Goal: Contribute content: Contribute content

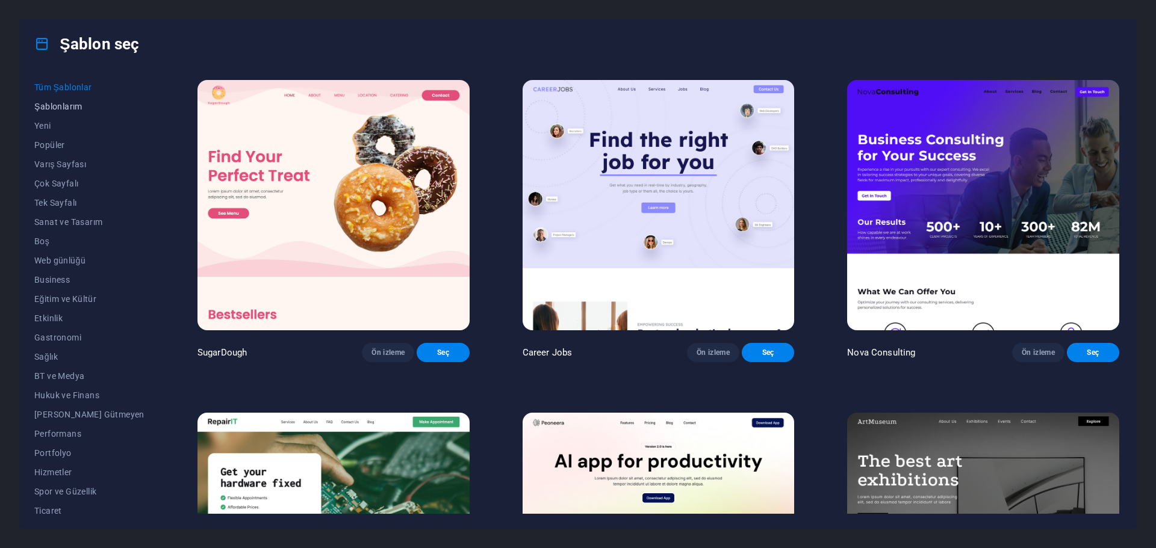
click at [55, 107] on span "Şablonlarım" at bounding box center [89, 107] width 110 height 10
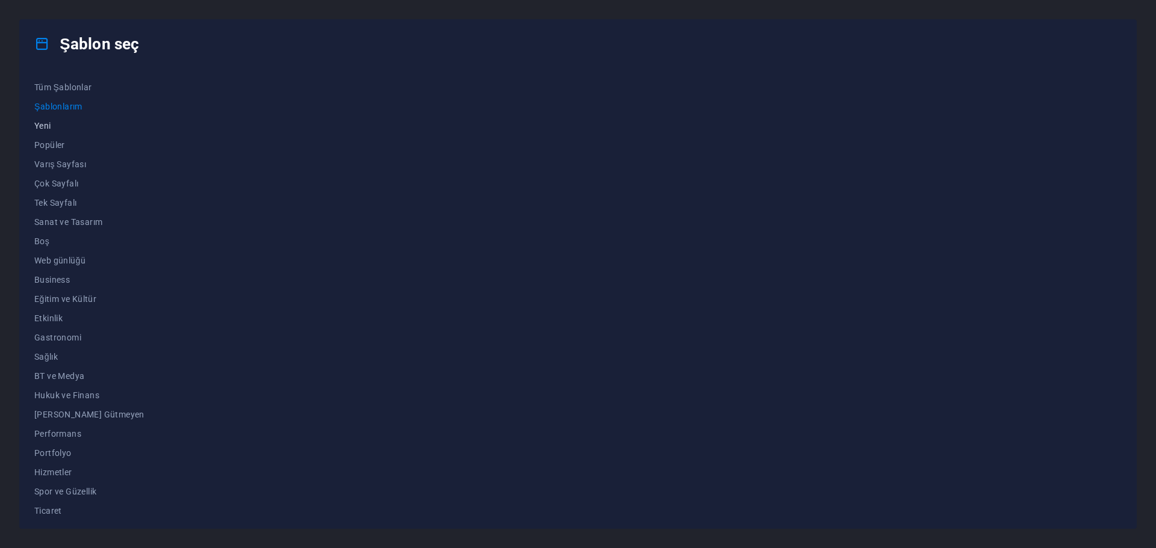
click at [42, 125] on span "Yeni" at bounding box center [89, 126] width 110 height 10
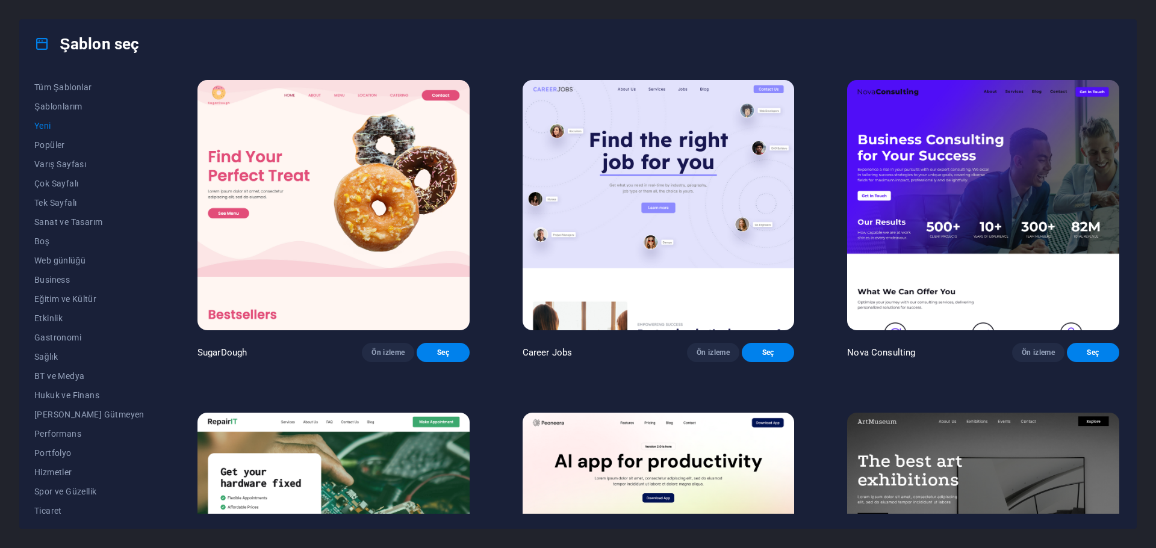
click at [35, 127] on span "Yeni" at bounding box center [89, 126] width 110 height 10
click at [45, 129] on span "Yeni" at bounding box center [89, 126] width 110 height 10
click at [45, 243] on span "Boş" at bounding box center [89, 242] width 110 height 10
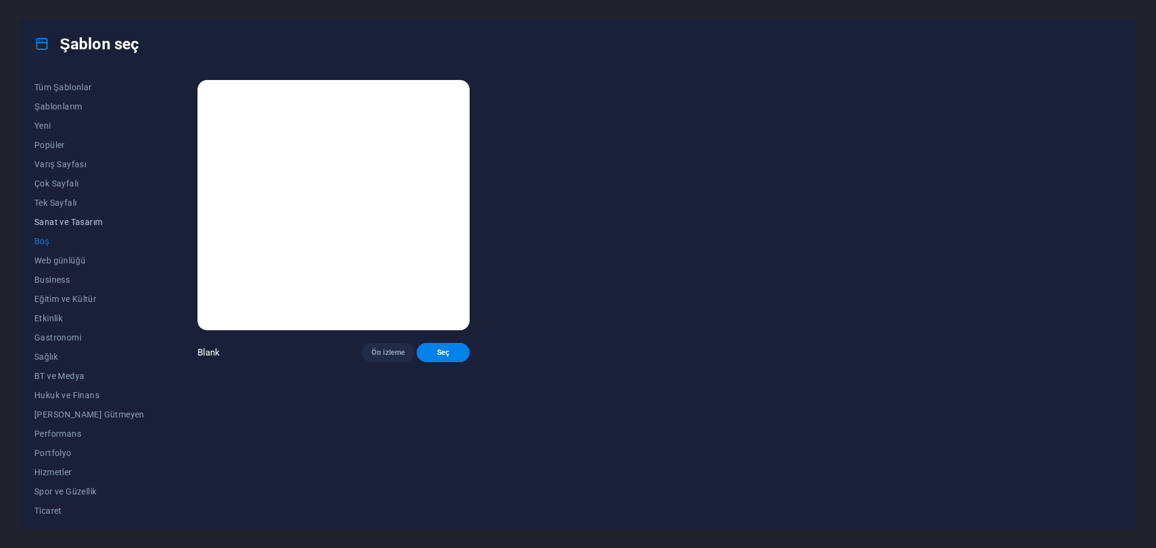
click at [62, 218] on span "Sanat ve Tasarım" at bounding box center [89, 222] width 110 height 10
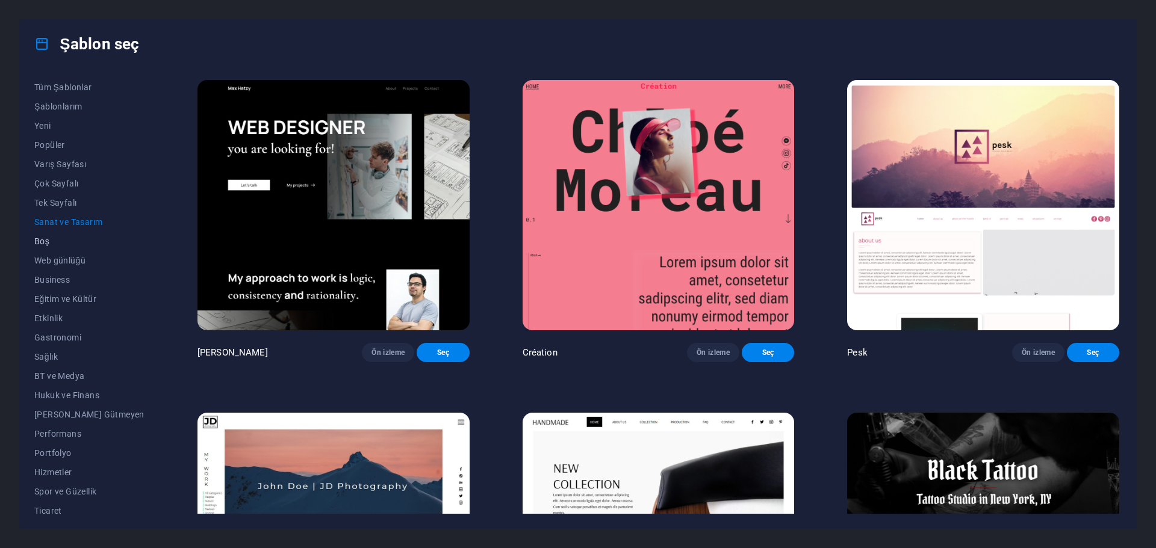
click at [42, 238] on span "Boş" at bounding box center [89, 242] width 110 height 10
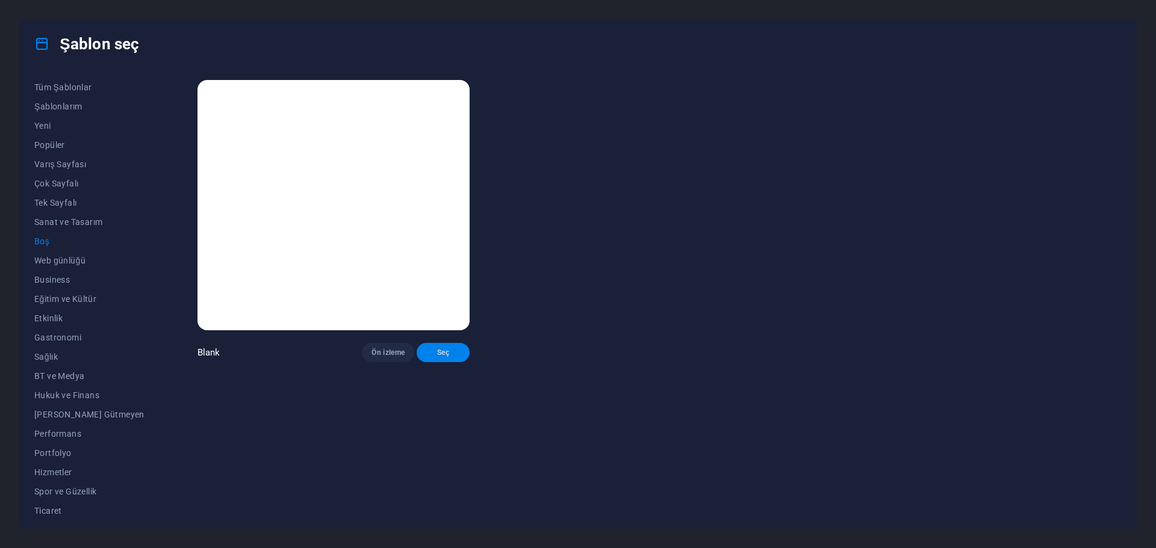
click at [426, 356] on span "Seç" at bounding box center [442, 353] width 33 height 10
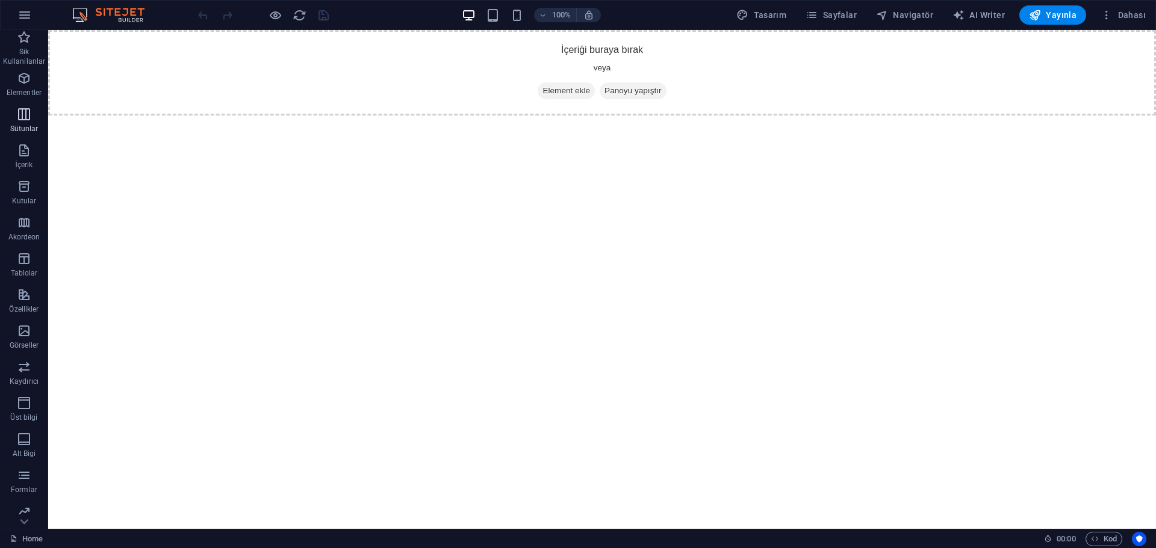
click at [23, 114] on icon "button" at bounding box center [24, 114] width 14 height 14
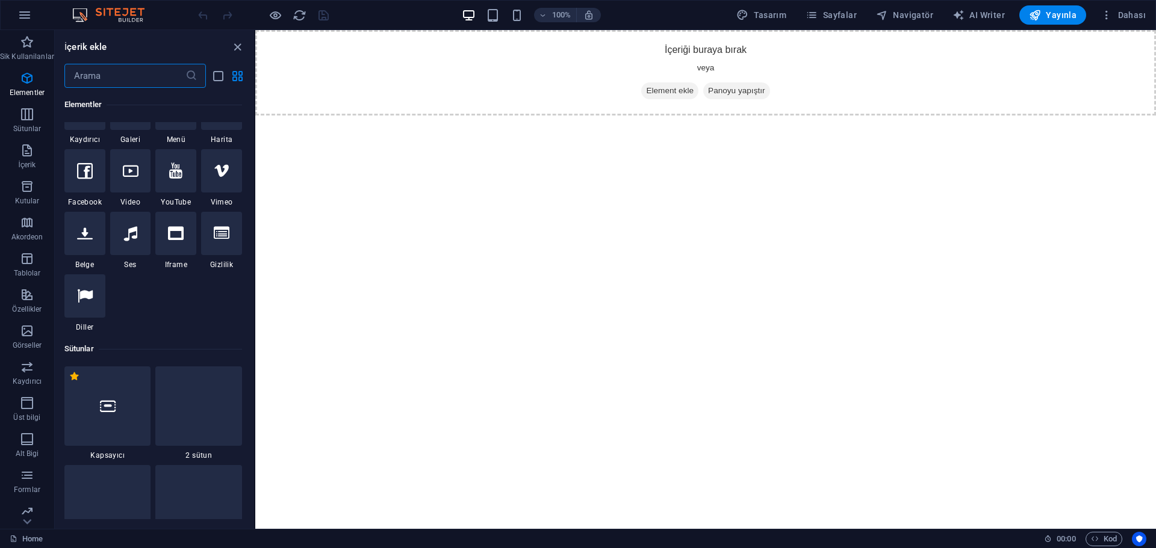
scroll to position [695, 0]
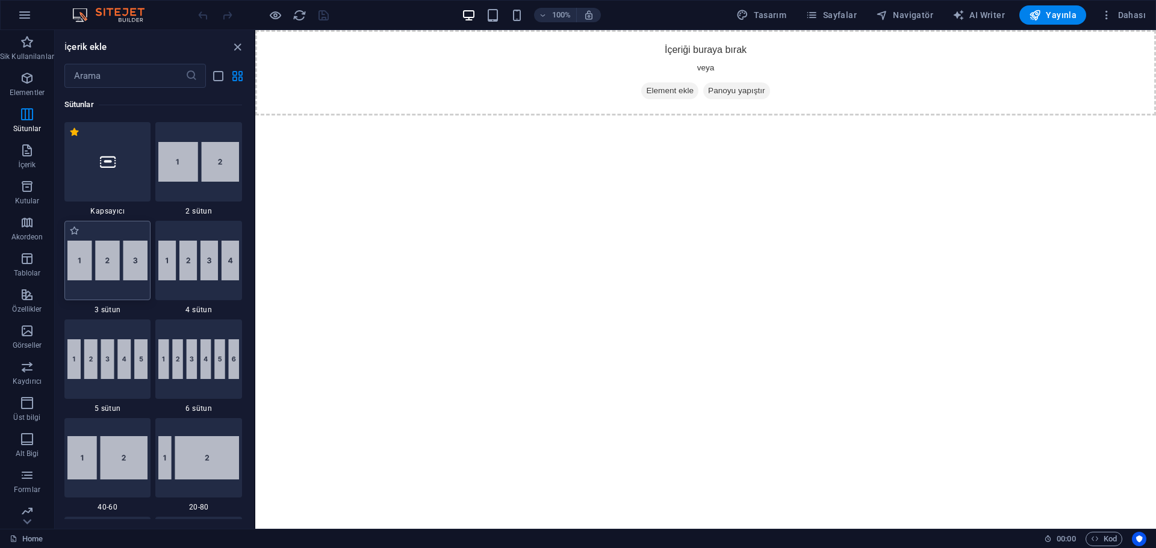
click at [131, 261] on img at bounding box center [107, 261] width 81 height 40
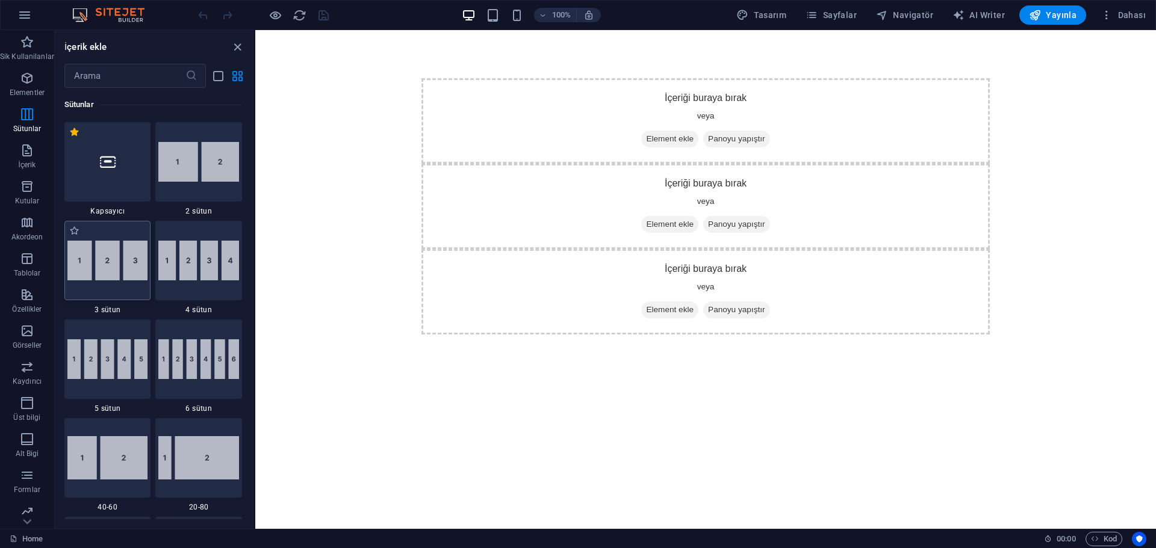
select select "rem"
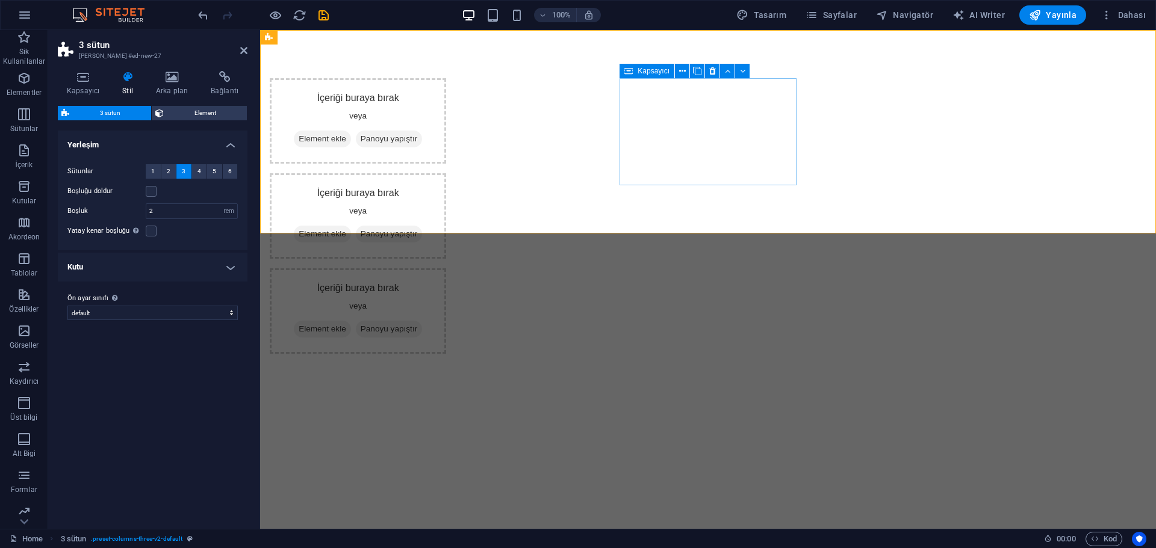
click at [446, 173] on div "İçeriği buraya bırak veya Element ekle Panoyu yapıştır" at bounding box center [358, 215] width 176 height 85
click at [176, 84] on h4 "Arka plan" at bounding box center [174, 83] width 55 height 25
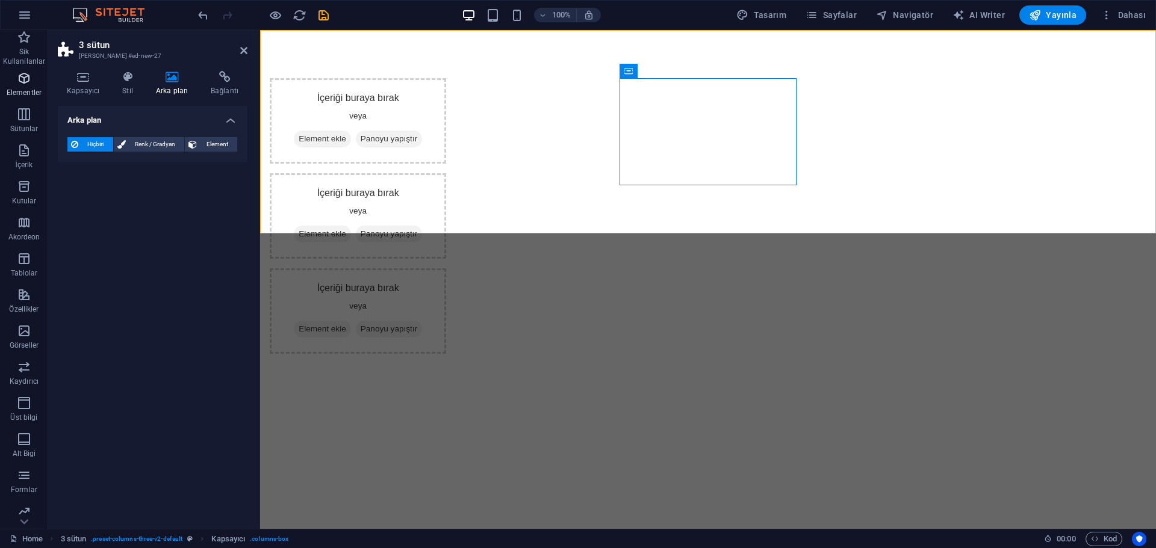
click at [34, 92] on p "Elementler" at bounding box center [24, 93] width 35 height 10
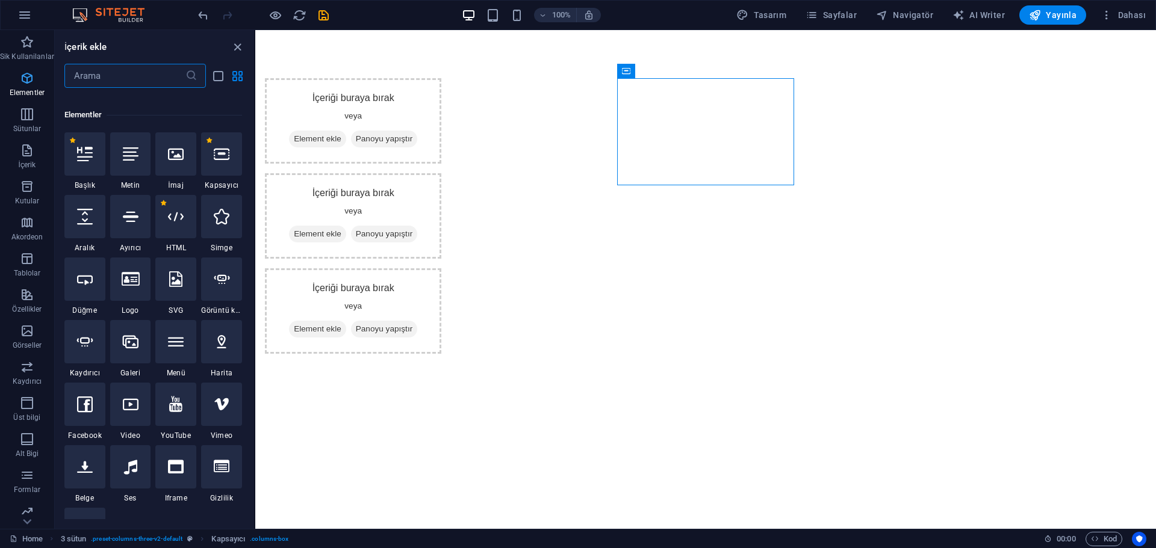
scroll to position [227, 0]
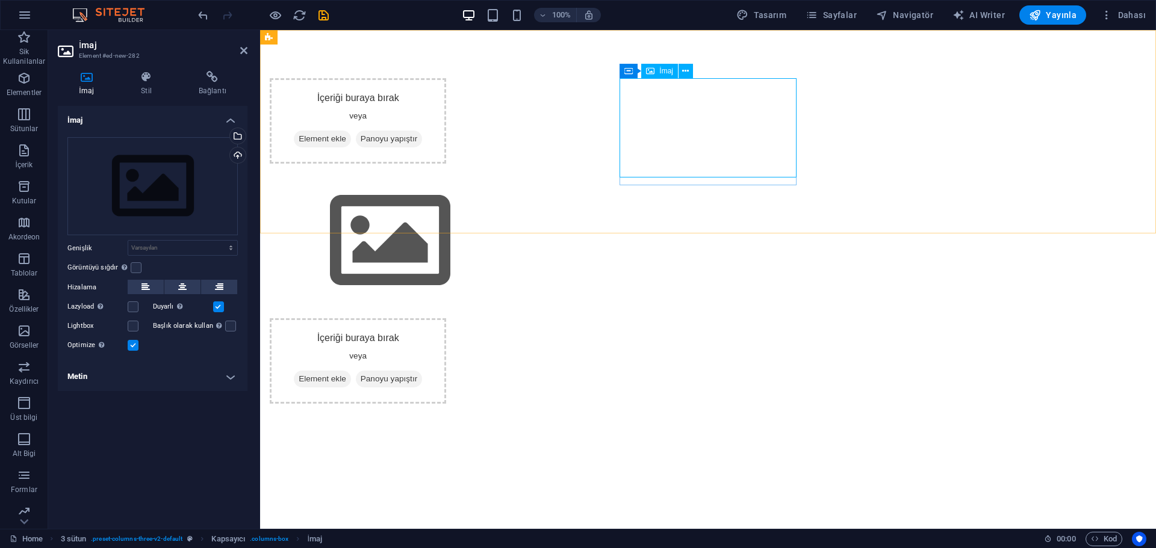
click at [446, 173] on figure at bounding box center [358, 240] width 176 height 135
click at [237, 152] on div "Yükle" at bounding box center [237, 157] width 18 height 18
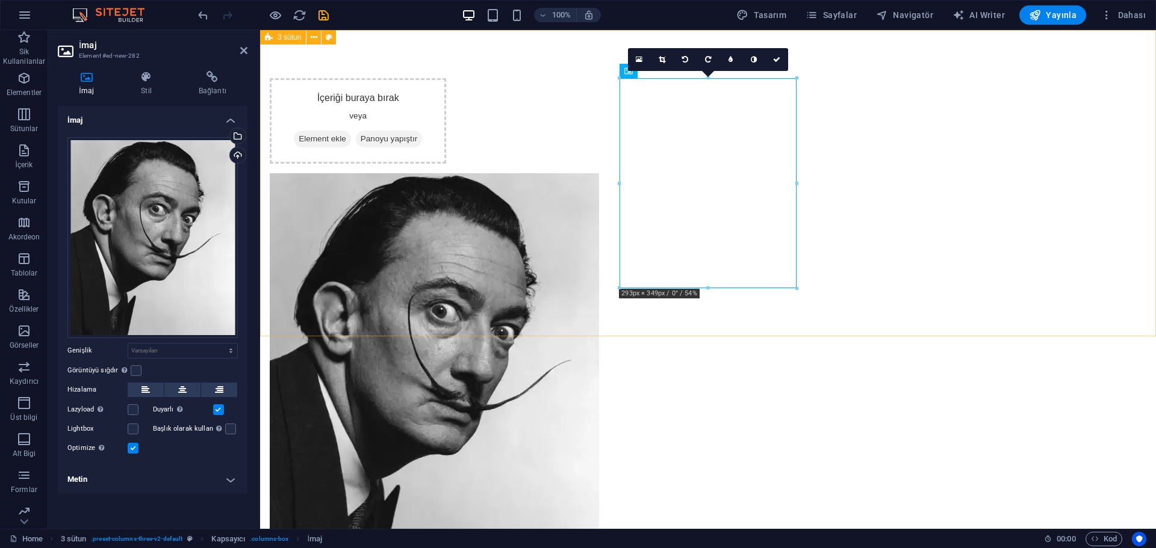
click at [644, 315] on div "İçeriği buraya bırak veya Element ekle Panoyu yapıştır İçeriği buraya bırak vey…" at bounding box center [708, 369] width 896 height 678
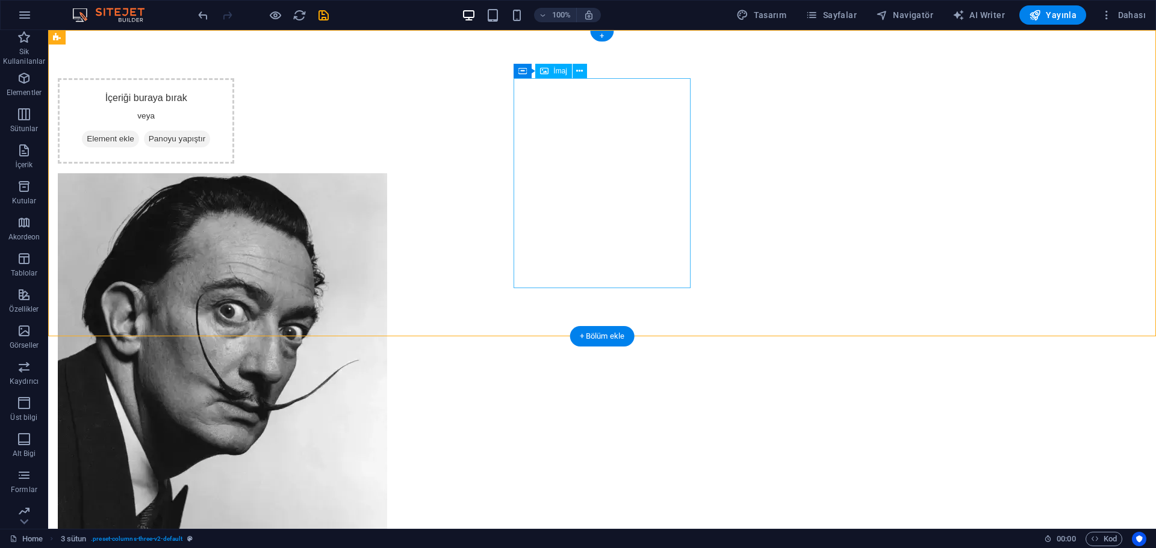
click at [234, 195] on figure at bounding box center [146, 368] width 176 height 391
click at [610, 314] on div "İçeriği buraya bırak veya Element ekle Panoyu yapıştır İçeriği buraya bırak vey…" at bounding box center [602, 369] width 1108 height 678
click at [31, 119] on icon "button" at bounding box center [24, 114] width 14 height 14
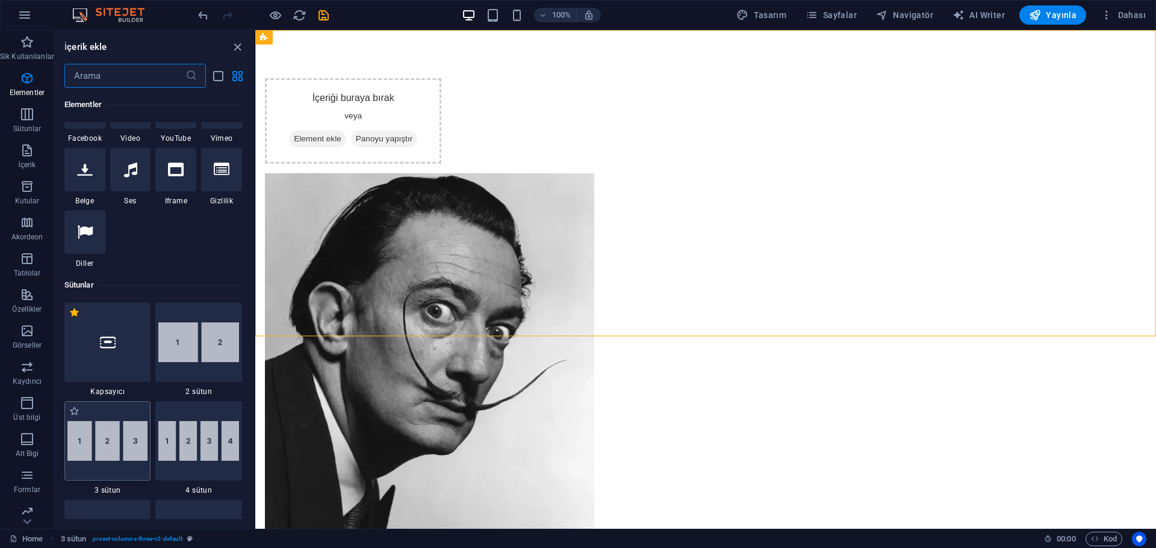
scroll to position [574, 0]
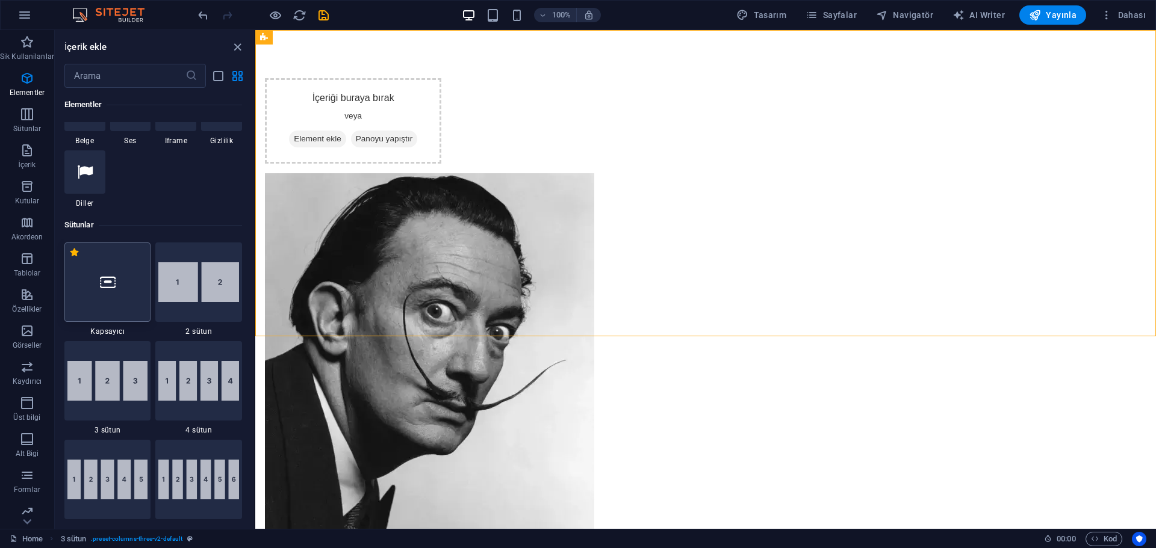
click at [134, 279] on div at bounding box center [107, 282] width 87 height 79
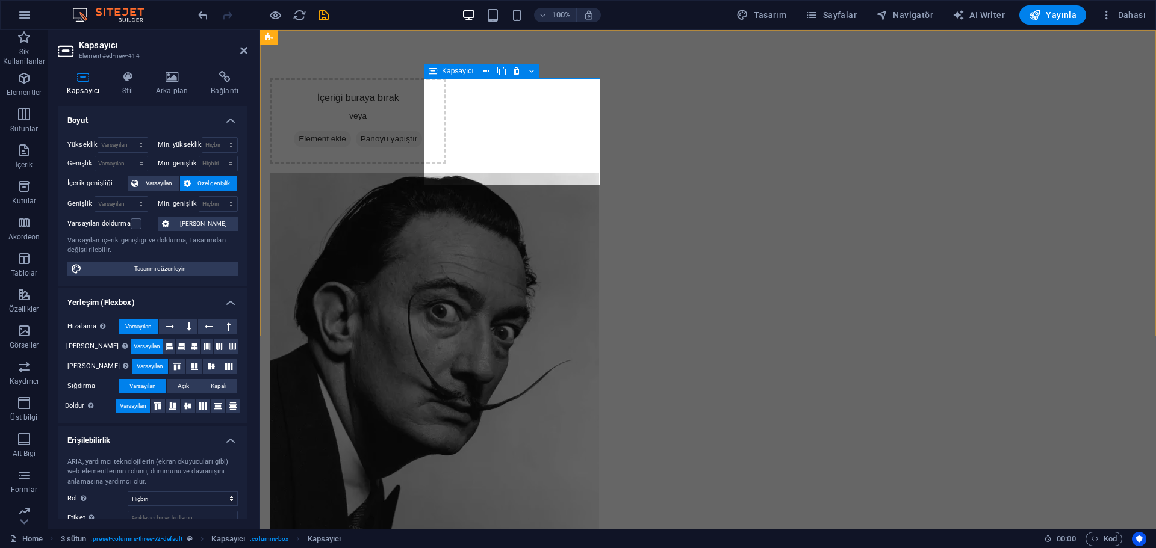
click at [446, 164] on div "İçeriği buraya bırak veya Element ekle Panoyu yapıştır" at bounding box center [358, 120] width 176 height 85
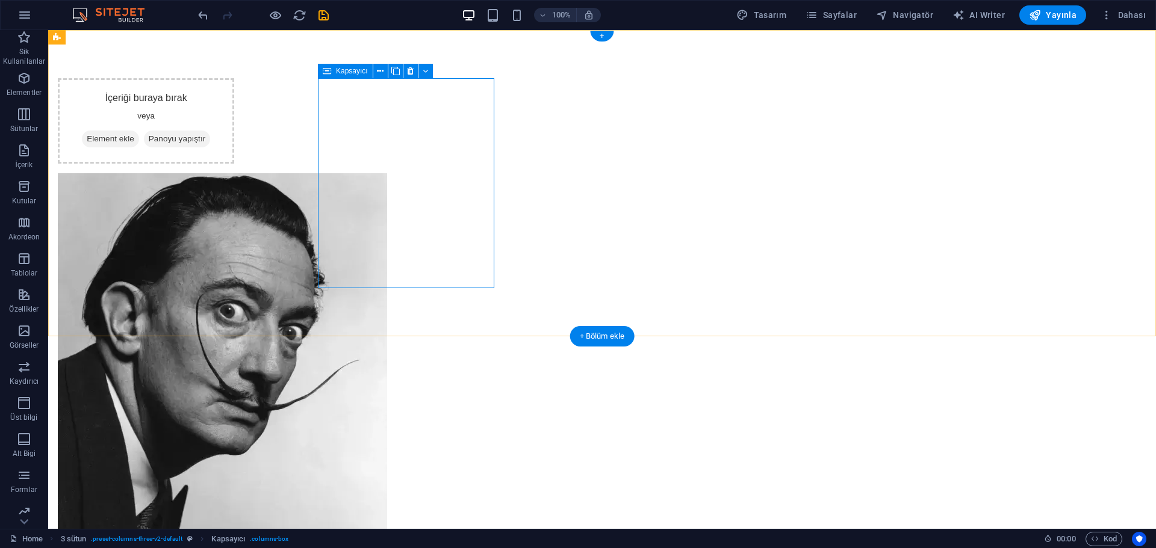
click at [234, 164] on div "İçeriği buraya bırak veya Element ekle Panoyu yapıştır" at bounding box center [146, 120] width 176 height 85
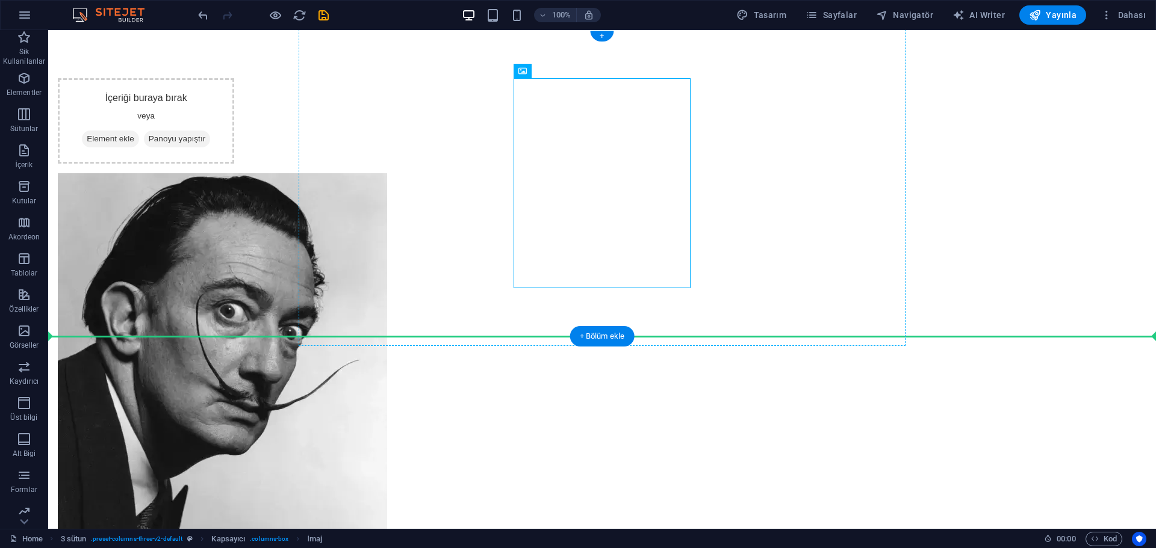
drag, startPoint x: 592, startPoint y: 185, endPoint x: 481, endPoint y: 187, distance: 111.4
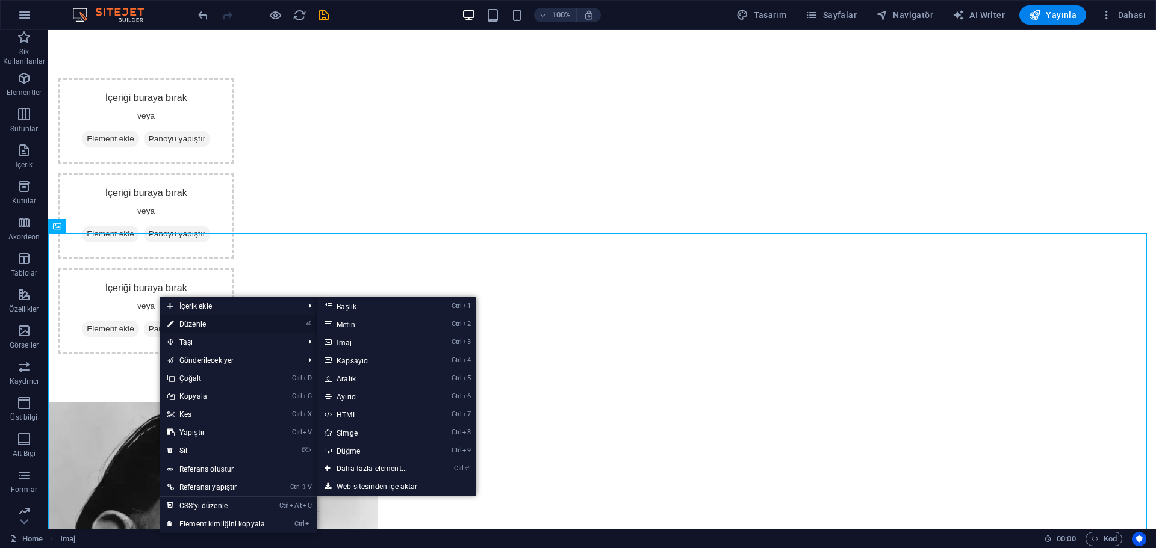
click at [195, 322] on link "⏎ Düzenle" at bounding box center [216, 324] width 112 height 18
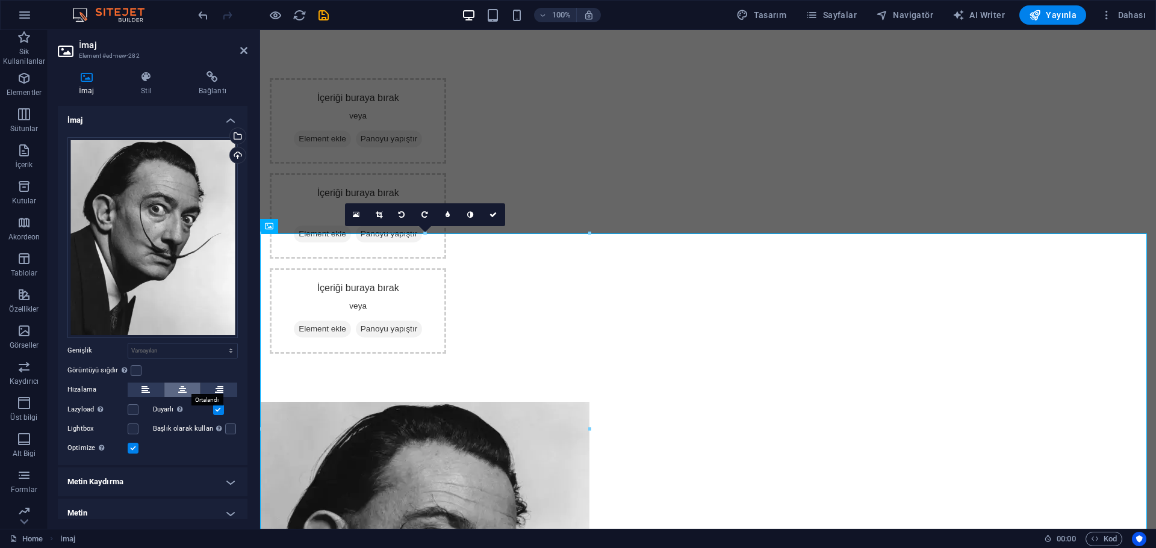
click at [183, 385] on icon at bounding box center [182, 390] width 8 height 14
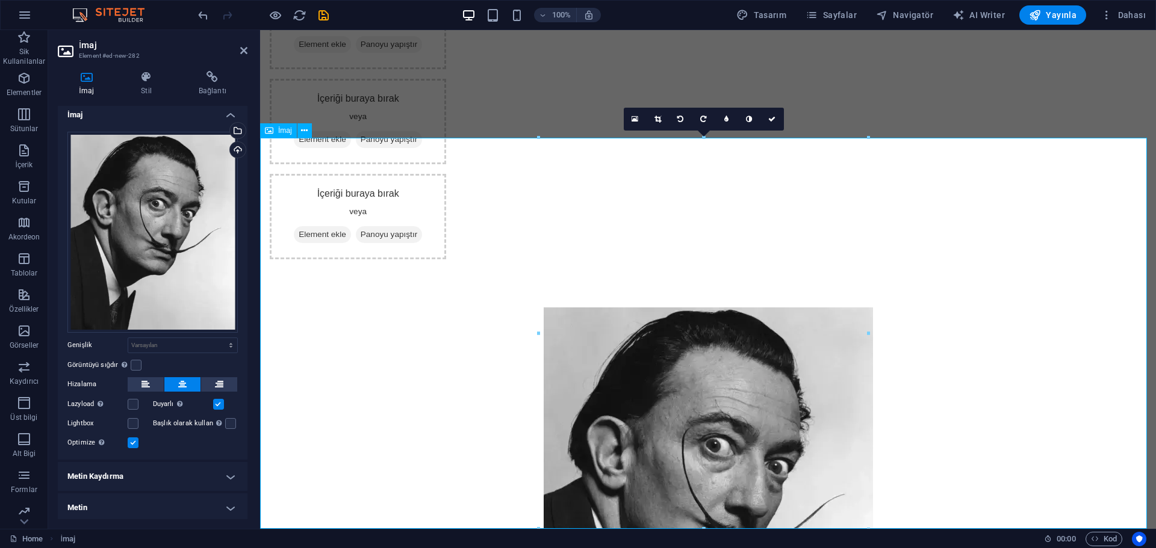
scroll to position [96, 0]
click at [901, 374] on figure at bounding box center [708, 501] width 896 height 391
click at [963, 431] on figure at bounding box center [708, 501] width 896 height 391
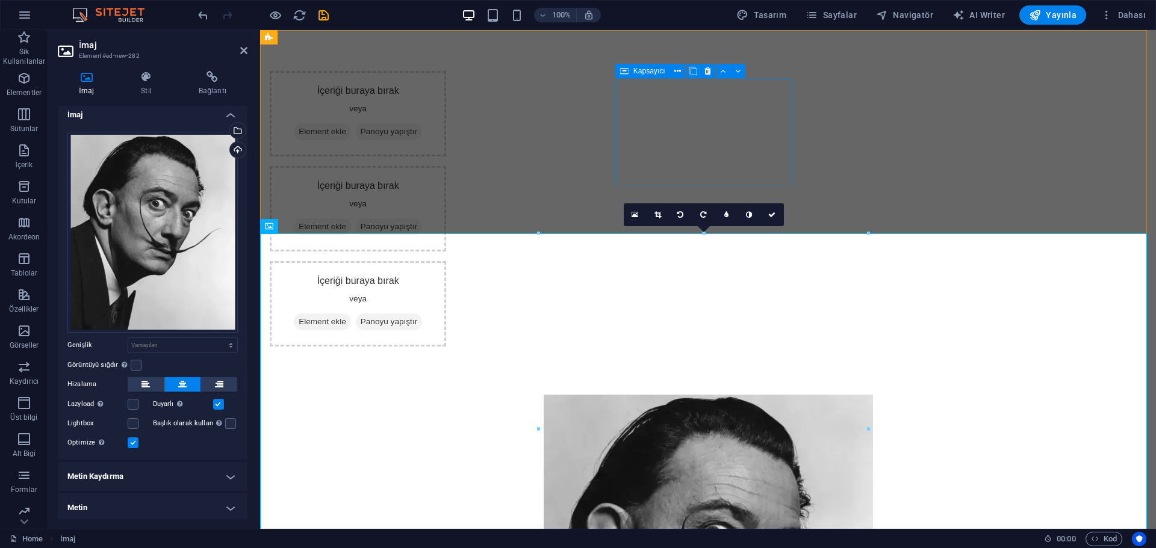
scroll to position [0, 0]
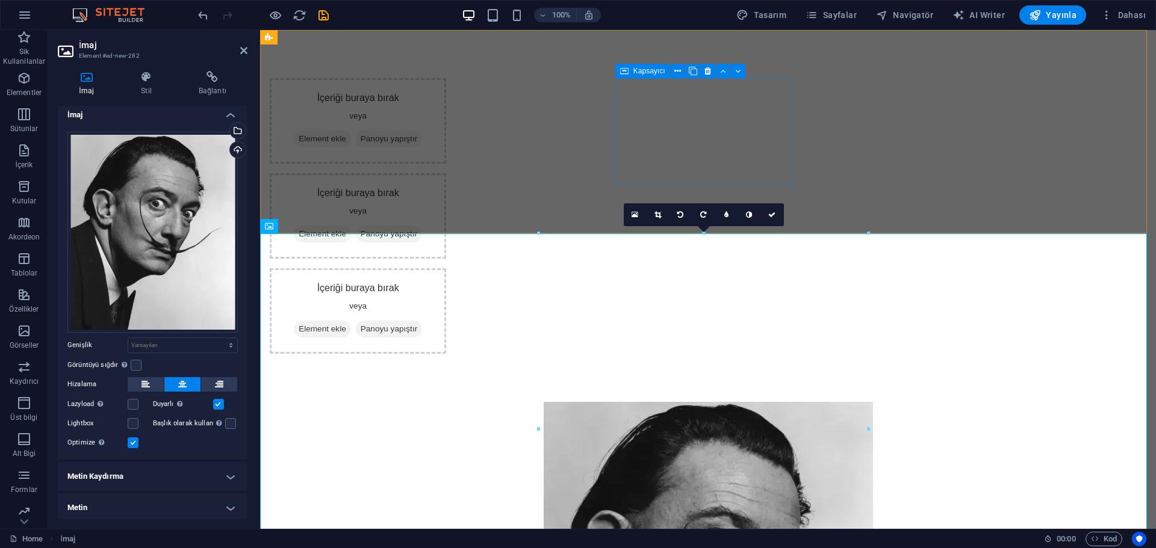
click at [446, 173] on div "İçeriği buraya bırak veya Element ekle Panoyu yapıştır" at bounding box center [358, 215] width 176 height 85
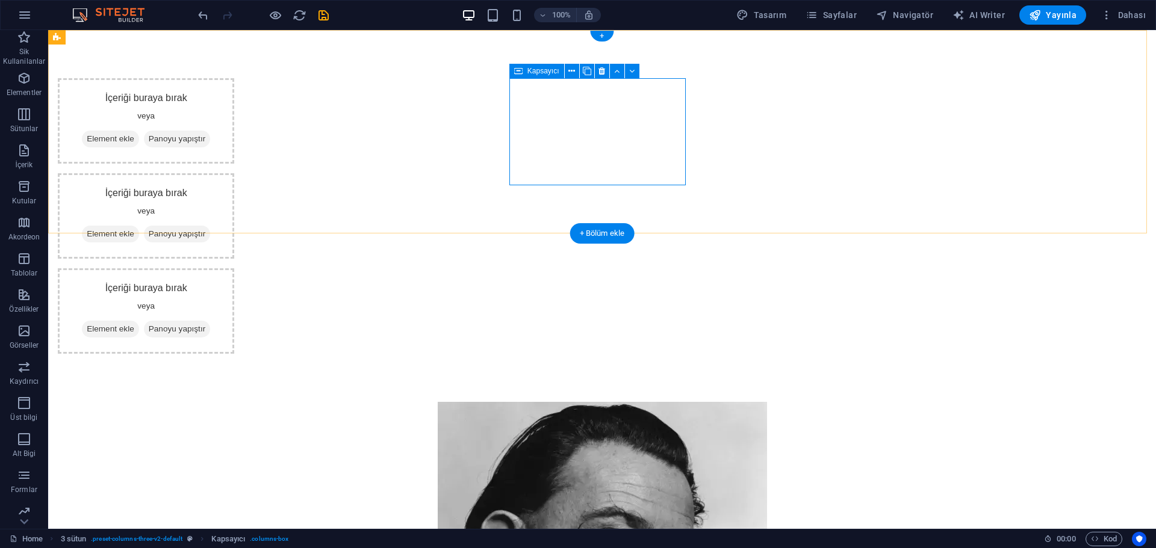
click at [234, 173] on div "İçeriği buraya bırak veya Element ekle Panoyu yapıştır" at bounding box center [146, 215] width 176 height 85
click at [139, 226] on span "Element ekle" at bounding box center [110, 234] width 57 height 17
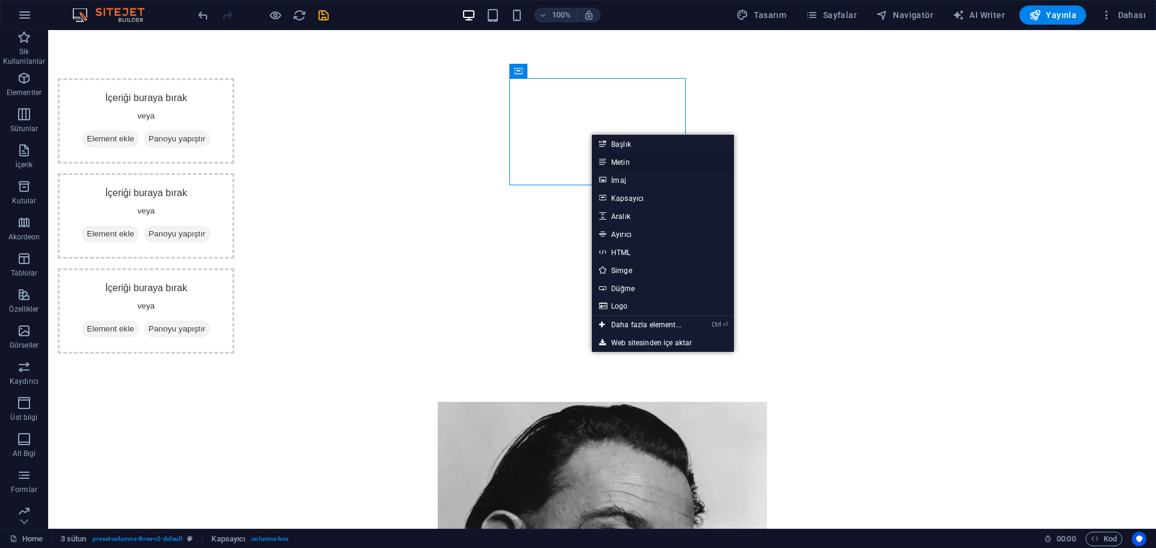
click at [603, 156] on icon at bounding box center [602, 162] width 6 height 18
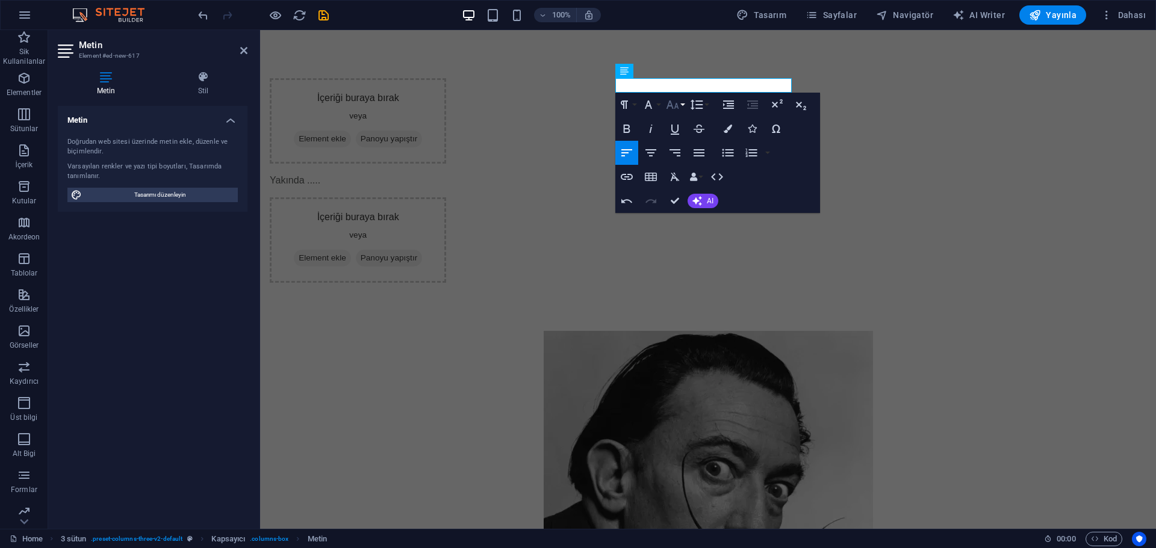
click at [674, 105] on icon "button" at bounding box center [672, 105] width 14 height 14
click at [684, 234] on link "18" at bounding box center [684, 237] width 43 height 18
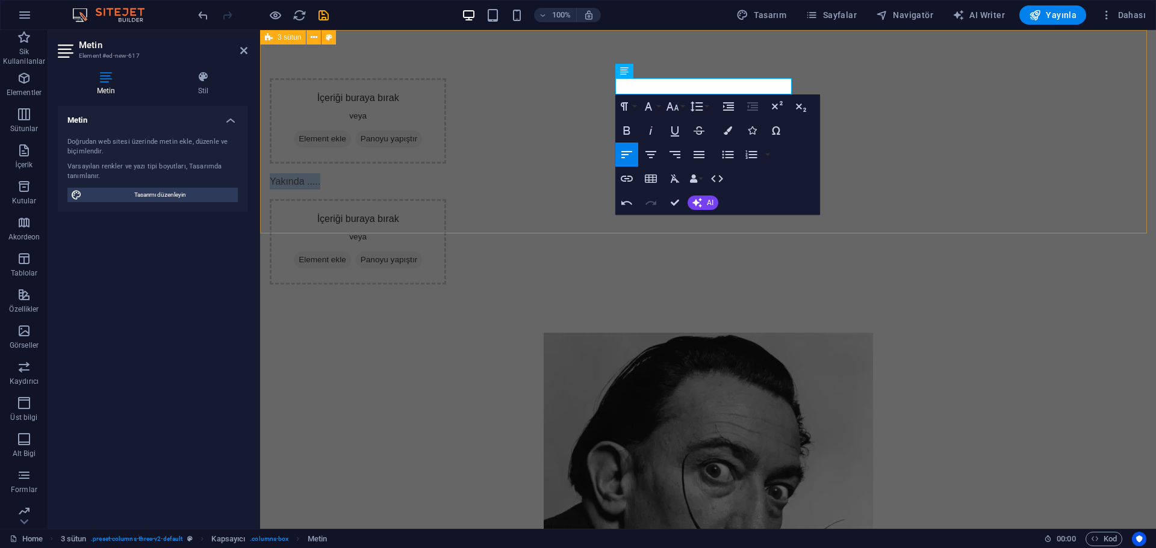
drag, startPoint x: 676, startPoint y: 84, endPoint x: 600, endPoint y: 82, distance: 75.9
click at [600, 82] on div "İçeriği buraya bırak veya Element ekle Panoyu yapıştır Yakında ..... ​ İçeriği …" at bounding box center [708, 181] width 896 height 303
click at [676, 108] on icon "button" at bounding box center [673, 106] width 13 height 8
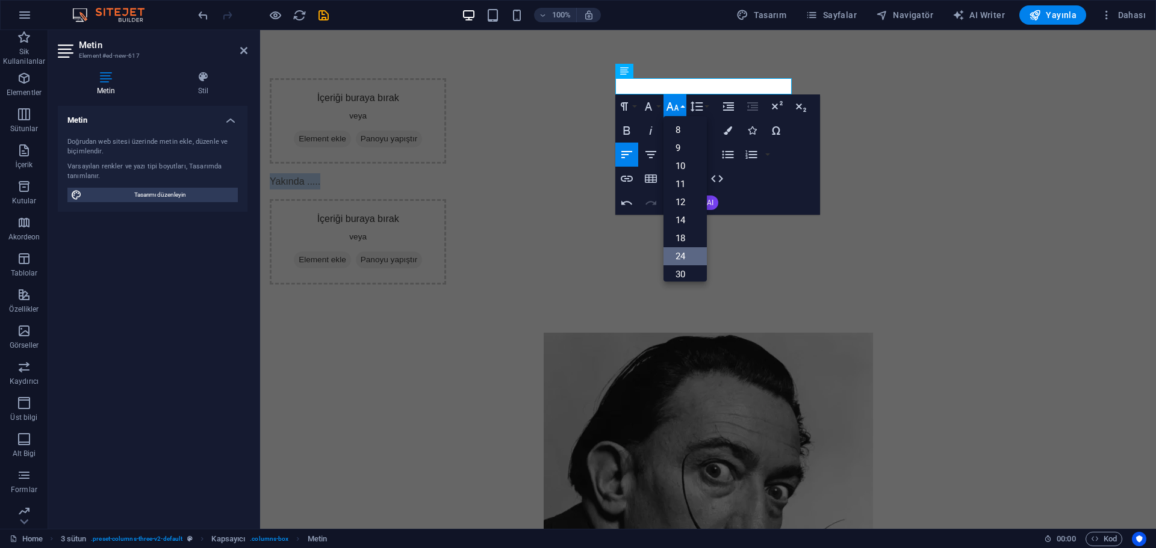
click at [687, 255] on link "24" at bounding box center [684, 256] width 43 height 18
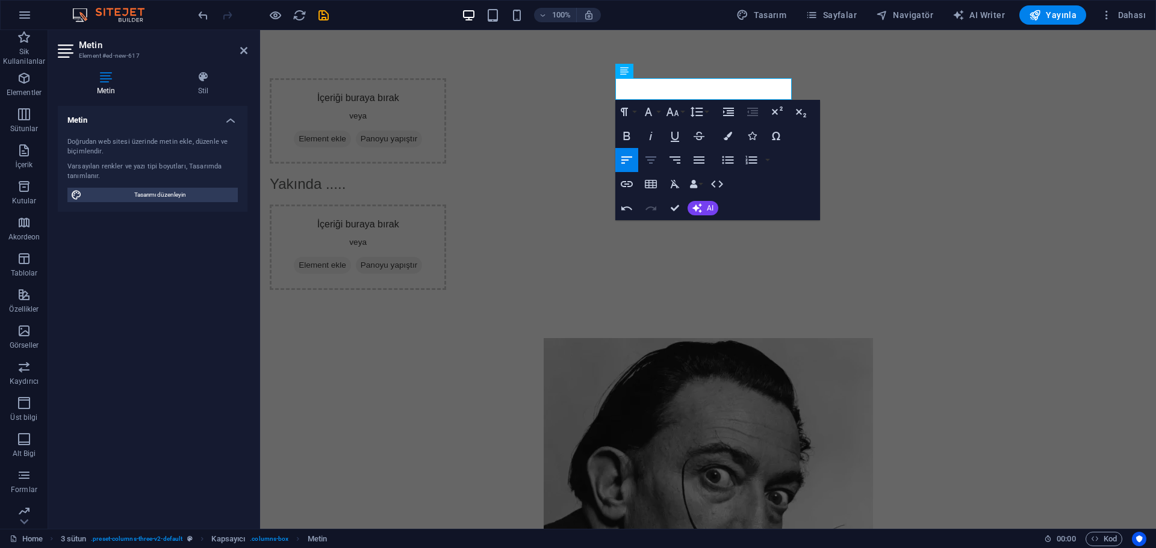
click at [650, 158] on icon "button" at bounding box center [651, 160] width 14 height 14
click at [648, 130] on icon "button" at bounding box center [651, 136] width 14 height 14
click at [627, 135] on icon "button" at bounding box center [626, 136] width 7 height 8
click at [676, 112] on icon "button" at bounding box center [673, 112] width 13 height 8
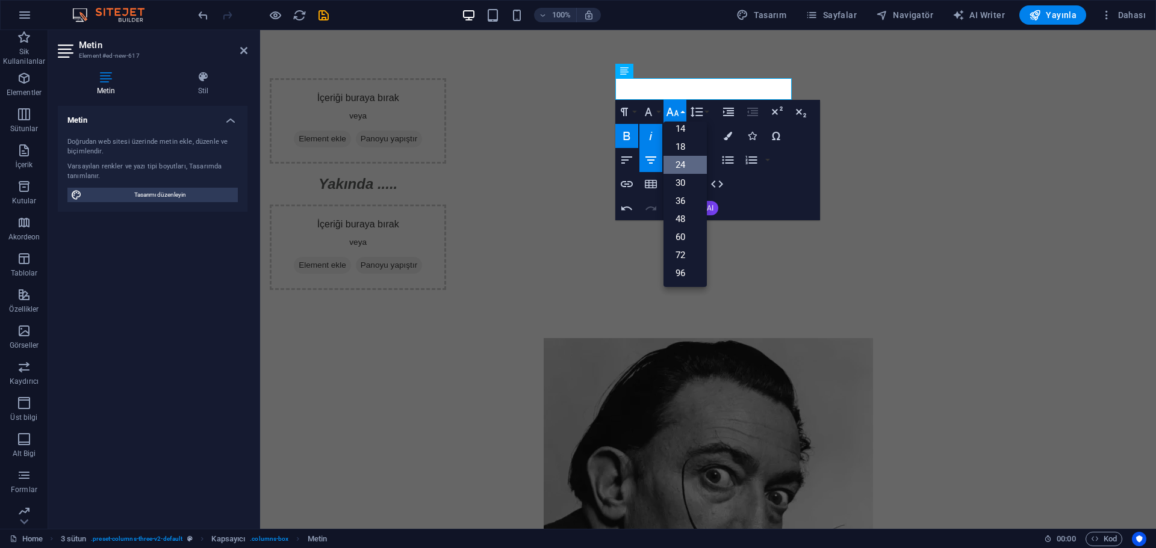
scroll to position [97, 0]
click at [684, 247] on link "72" at bounding box center [684, 255] width 43 height 18
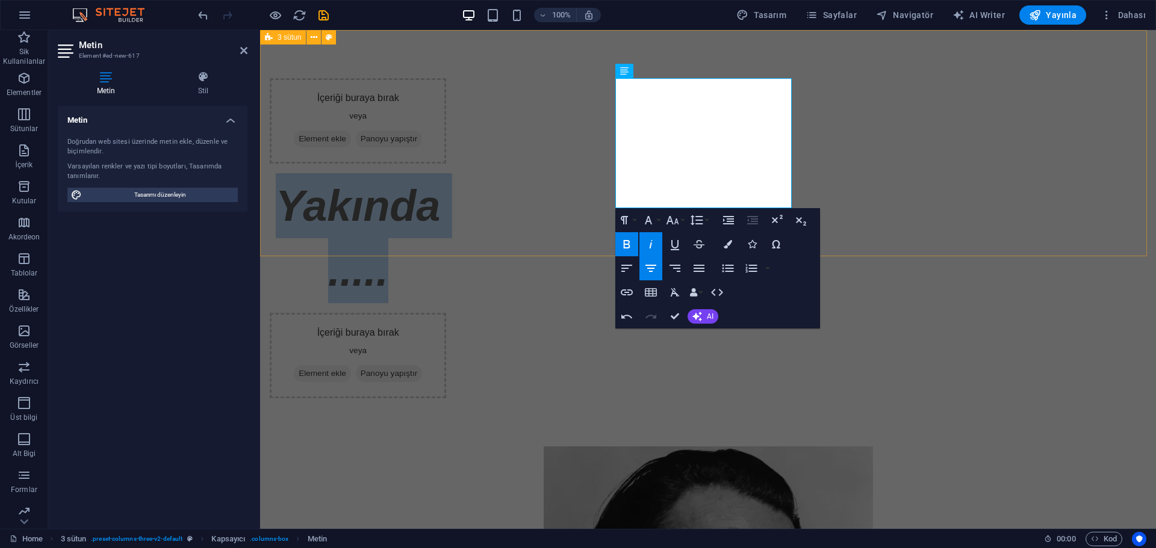
click at [959, 237] on div "İçeriği buraya bırak veya Element ekle Panoyu yapıştır Yakında ..... ​ İçeriği …" at bounding box center [708, 238] width 896 height 417
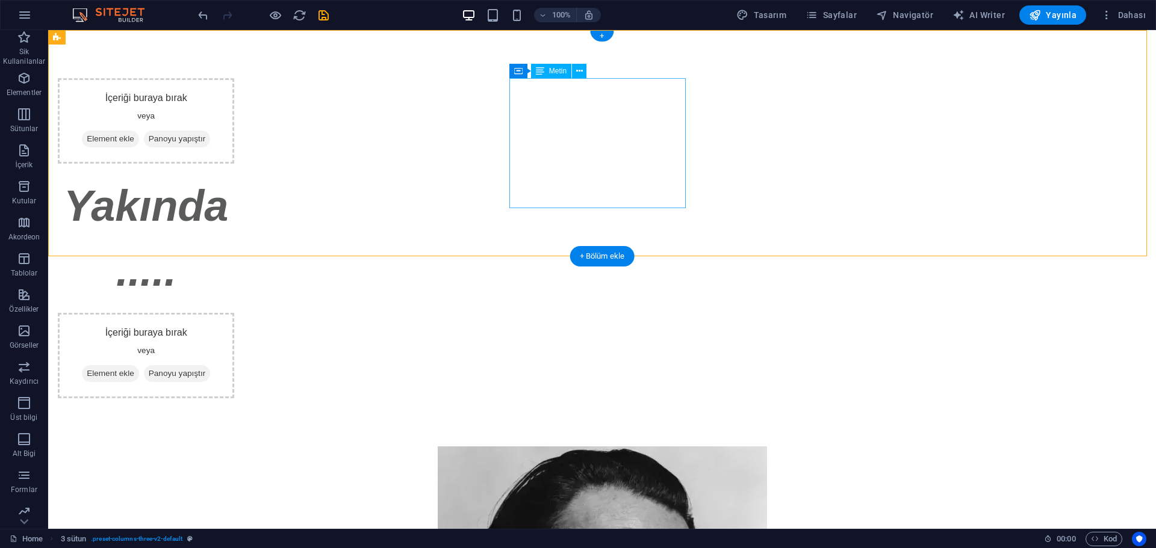
click at [234, 173] on div "Yakında ....." at bounding box center [146, 238] width 176 height 130
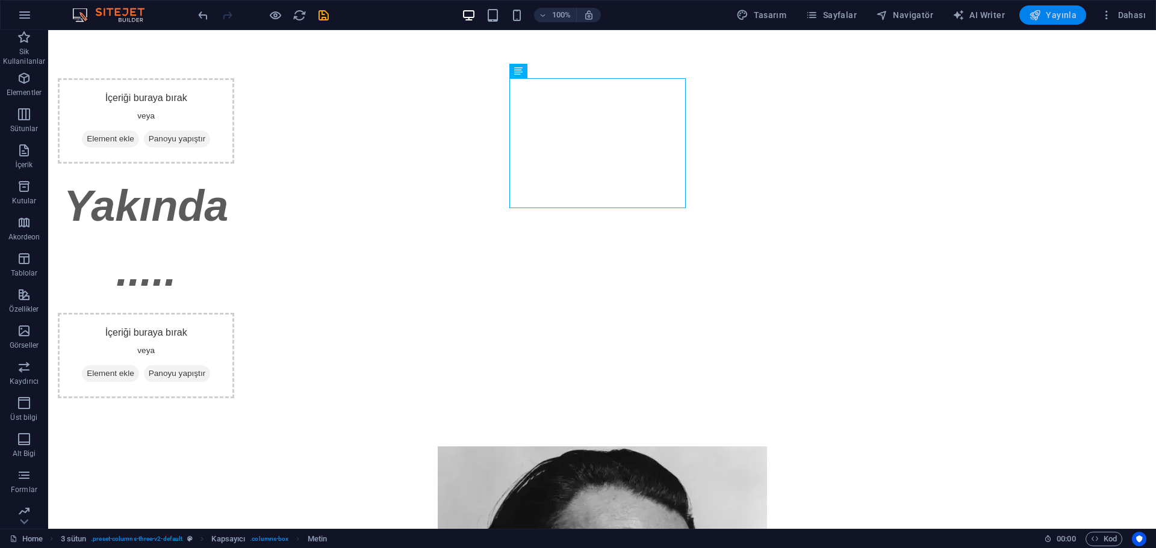
click at [1046, 13] on span "Yayınla" at bounding box center [1053, 15] width 48 height 12
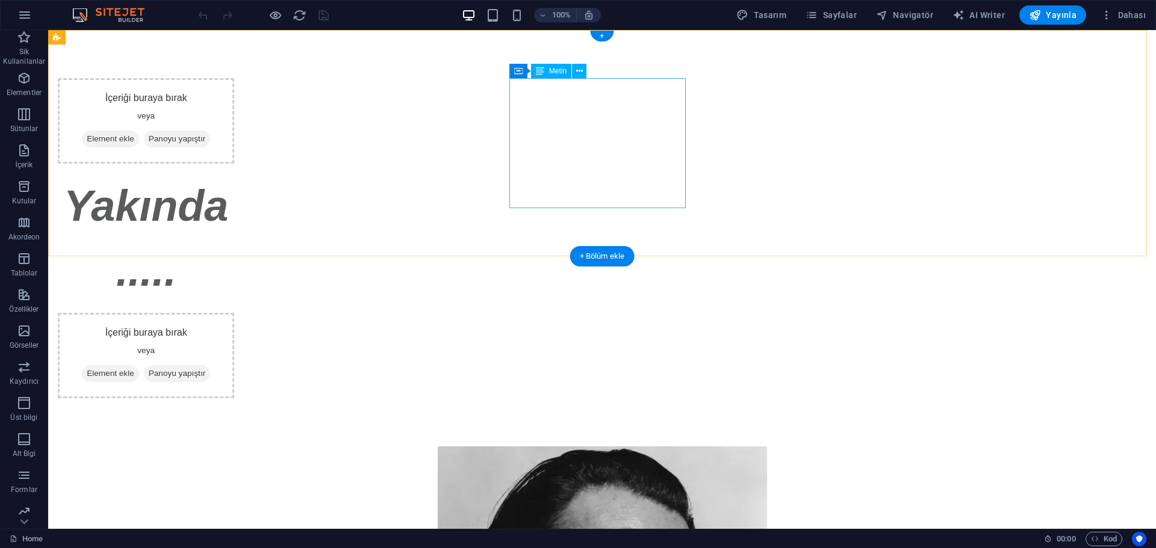
click at [234, 181] on div "Yakında ....." at bounding box center [146, 238] width 176 height 130
click at [234, 173] on div "Yakında ....." at bounding box center [146, 238] width 176 height 130
click at [234, 109] on div "İçeriği buraya bırak veya Element ekle Panoyu yapıştır" at bounding box center [146, 120] width 176 height 85
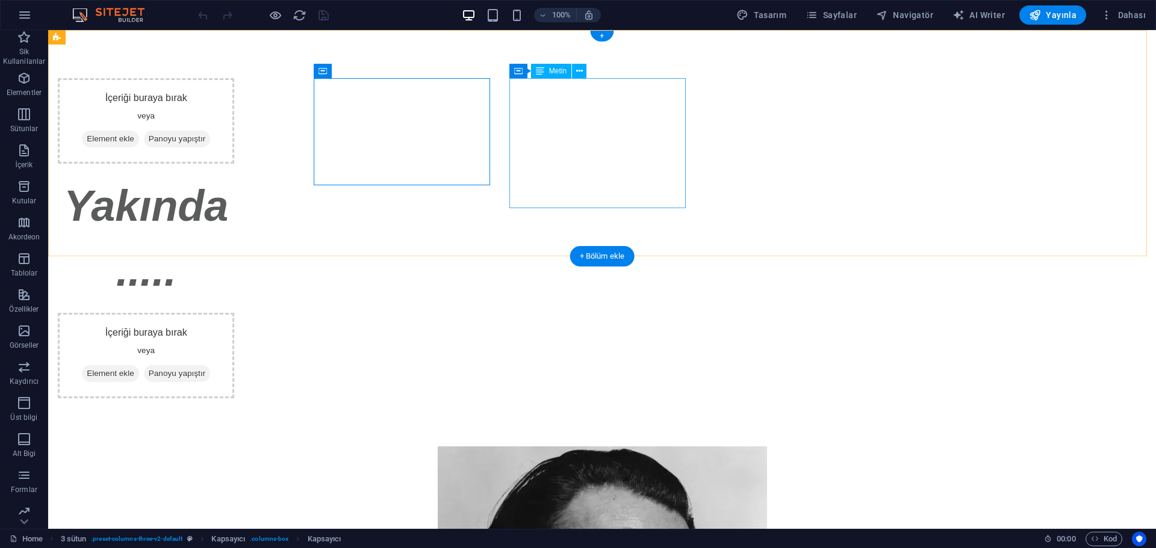
click at [234, 173] on div "Yakında ....." at bounding box center [146, 238] width 176 height 130
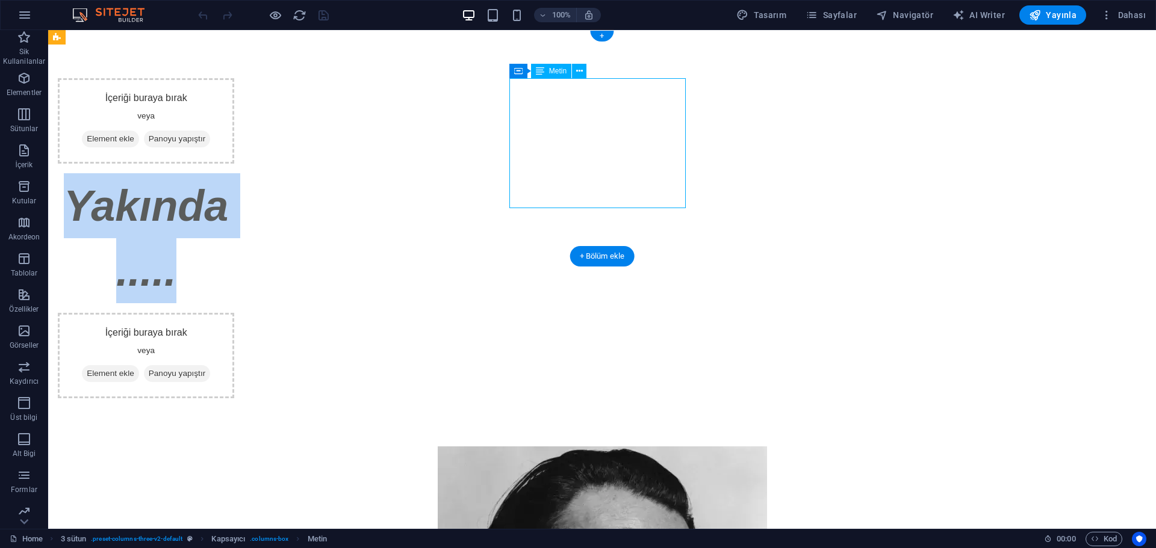
click at [234, 173] on p "Yakında ....." at bounding box center [146, 238] width 176 height 130
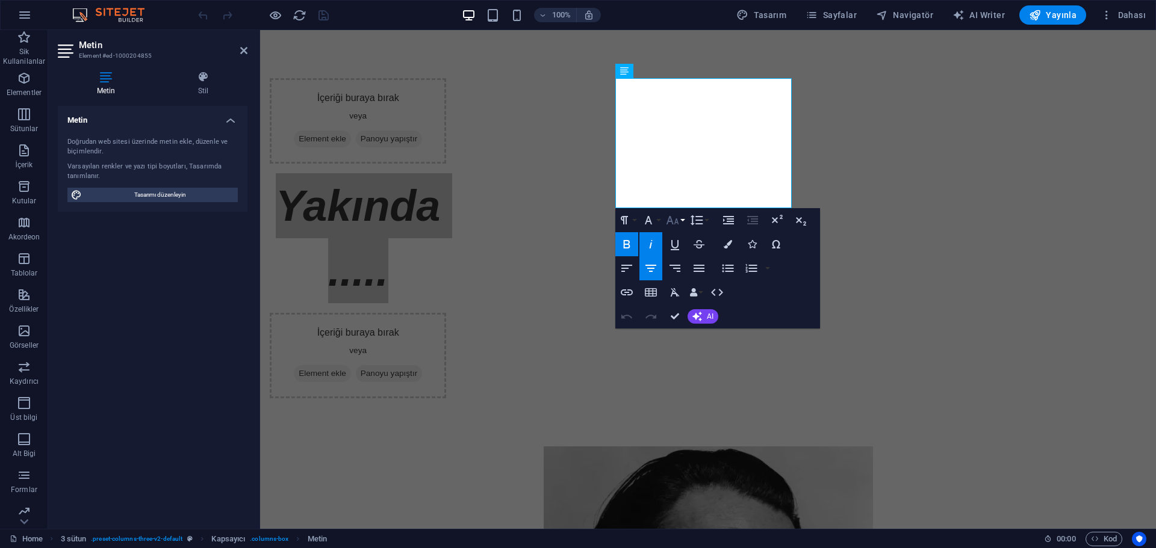
click at [672, 220] on icon "button" at bounding box center [673, 220] width 13 height 8
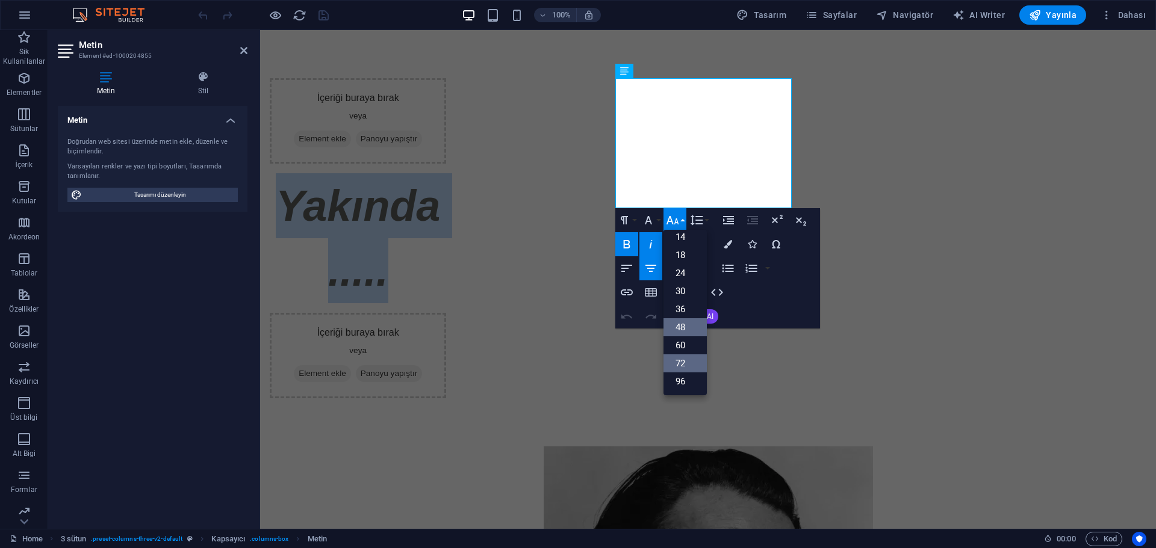
click at [688, 331] on link "48" at bounding box center [684, 328] width 43 height 18
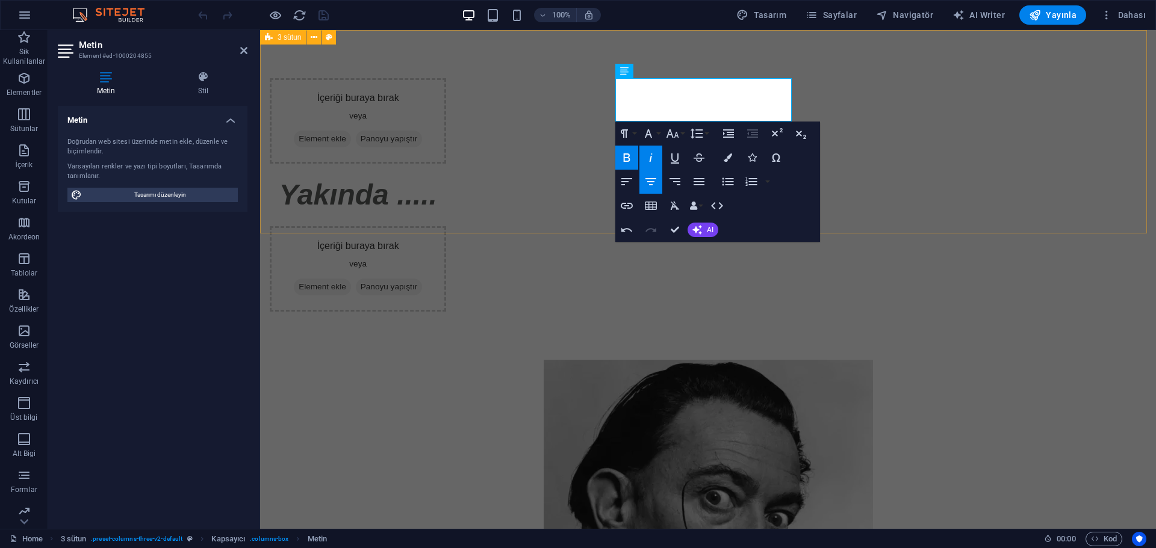
click at [944, 225] on div "İçeriği buraya bırak veya Element ekle Panoyu yapıştır Yakında ..... İçeriği bu…" at bounding box center [708, 195] width 896 height 330
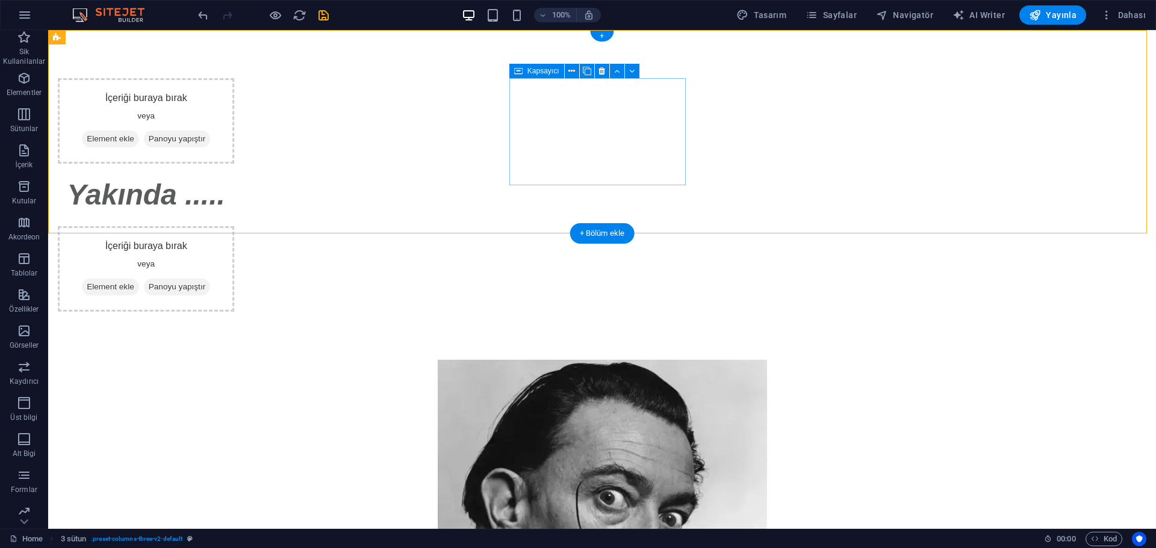
click at [234, 181] on div "Yakında ....." at bounding box center [146, 194] width 176 height 43
click at [415, 196] on div "İçeriği buraya bırak veya Element ekle Panoyu yapıştır Yakında ..... İçeriği bu…" at bounding box center [602, 195] width 1108 height 330
click at [234, 164] on div "İçeriği buraya bırak veya Element ekle Panoyu yapıştır" at bounding box center [146, 120] width 176 height 85
click at [234, 173] on div "Yakında ....." at bounding box center [146, 194] width 176 height 43
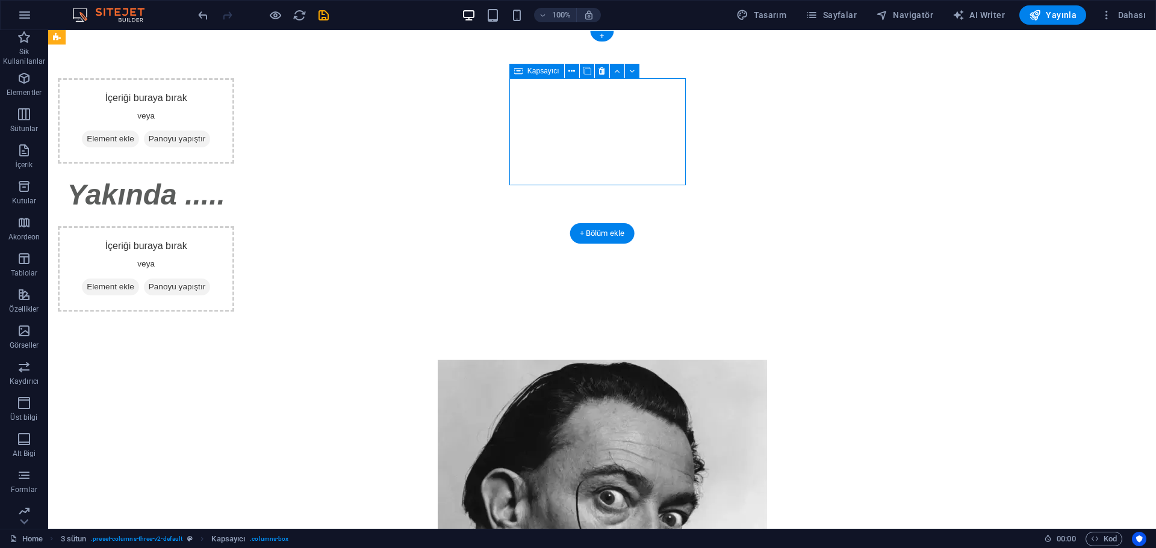
click at [234, 173] on div "Yakında ....." at bounding box center [146, 194] width 176 height 43
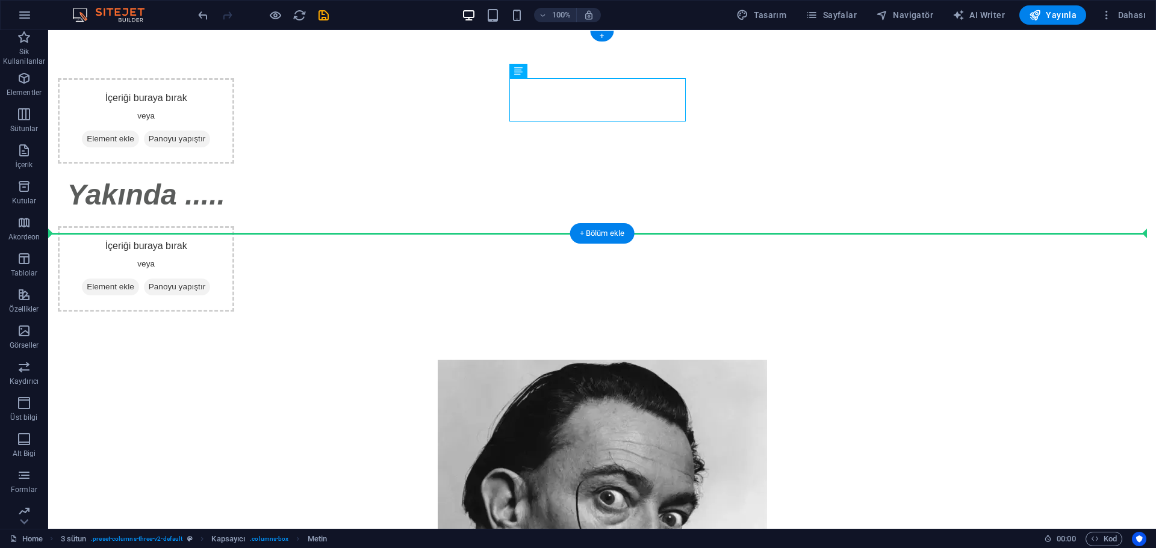
drag, startPoint x: 570, startPoint y: 113, endPoint x: 552, endPoint y: 224, distance: 112.2
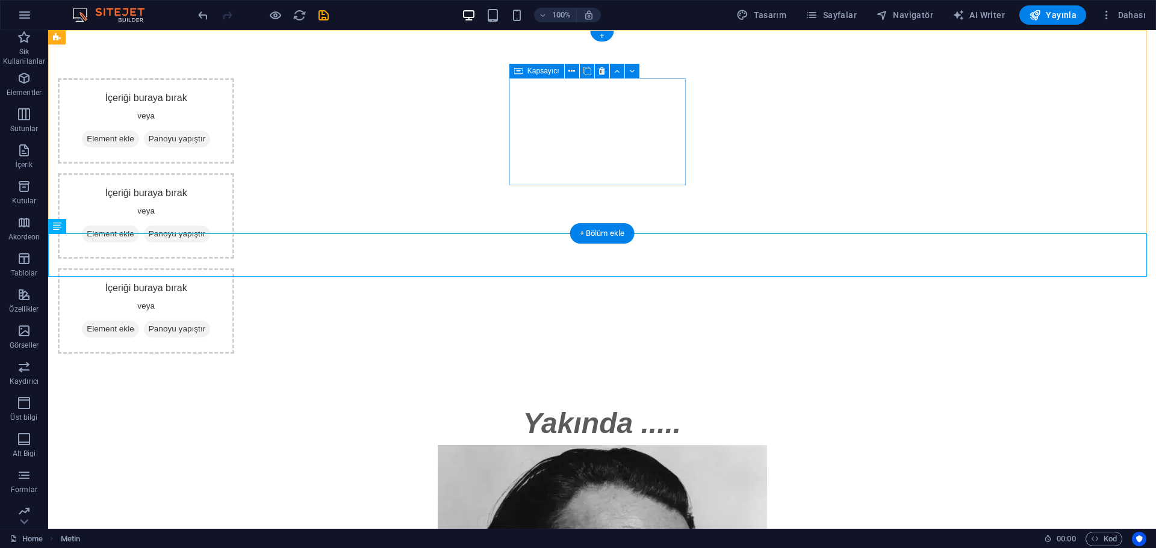
click at [234, 184] on div "İçeriği buraya bırak veya Element ekle Panoyu yapıştır" at bounding box center [146, 215] width 176 height 85
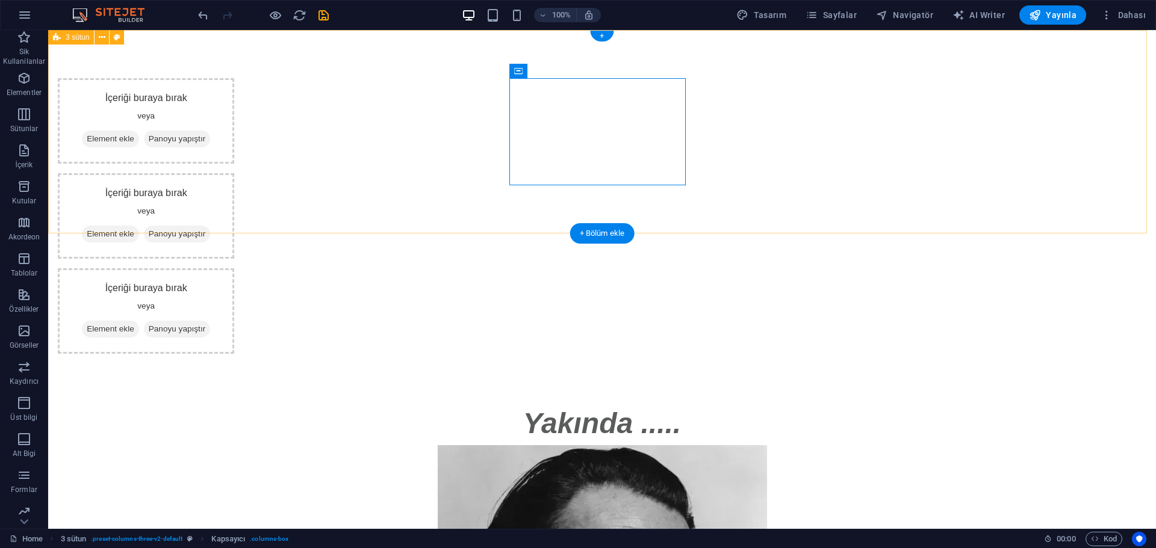
click at [279, 141] on div "İçeriği buraya bırak veya Element ekle Panoyu yapıştır İçeriği buraya bırak vey…" at bounding box center [602, 216] width 1108 height 372
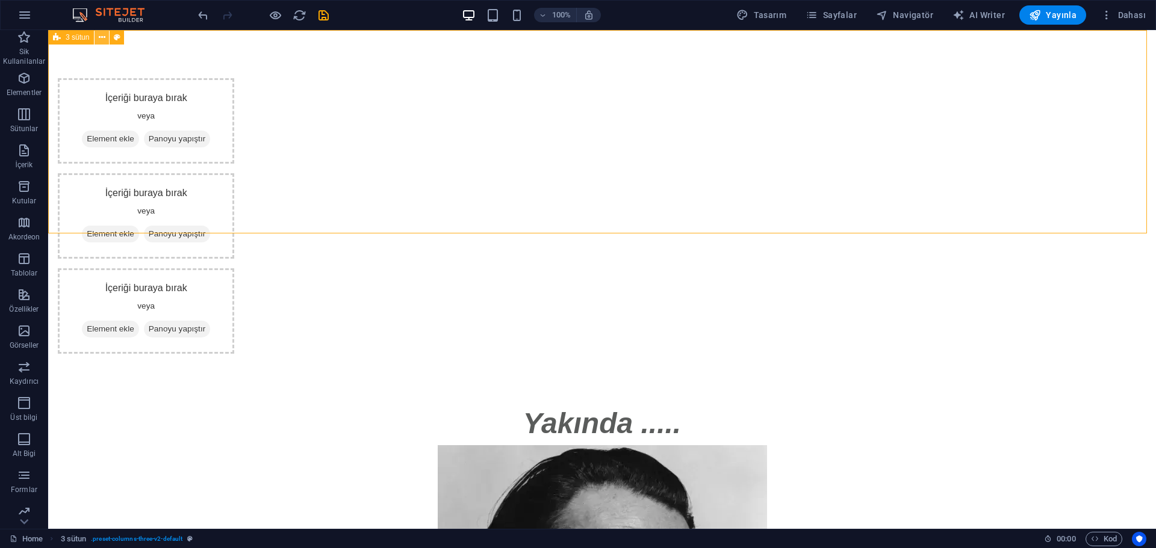
click at [103, 37] on icon at bounding box center [102, 37] width 7 height 13
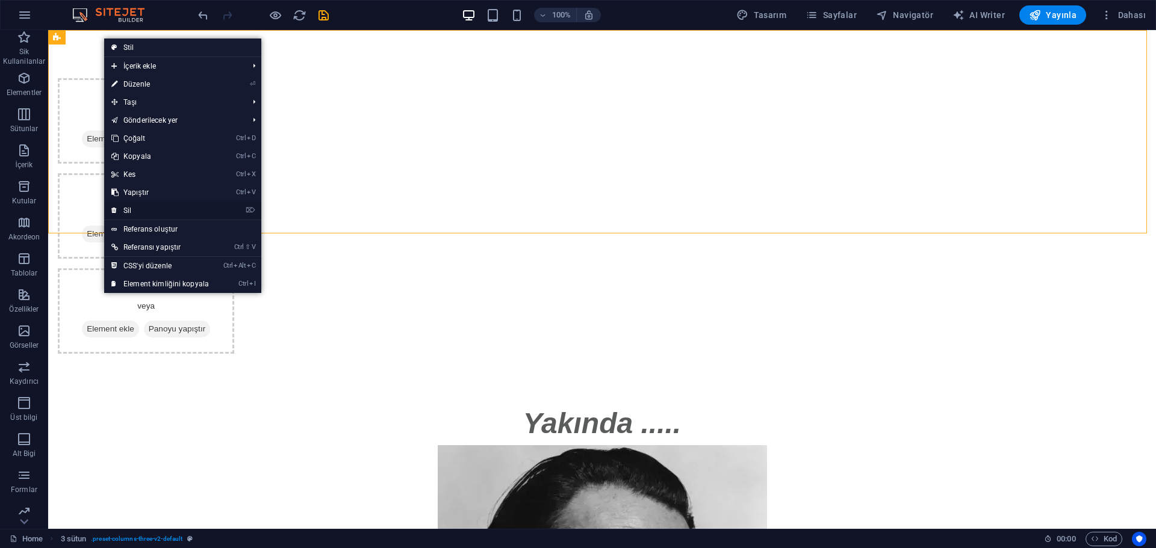
click at [150, 219] on link "⌦ Sil" at bounding box center [160, 211] width 112 height 18
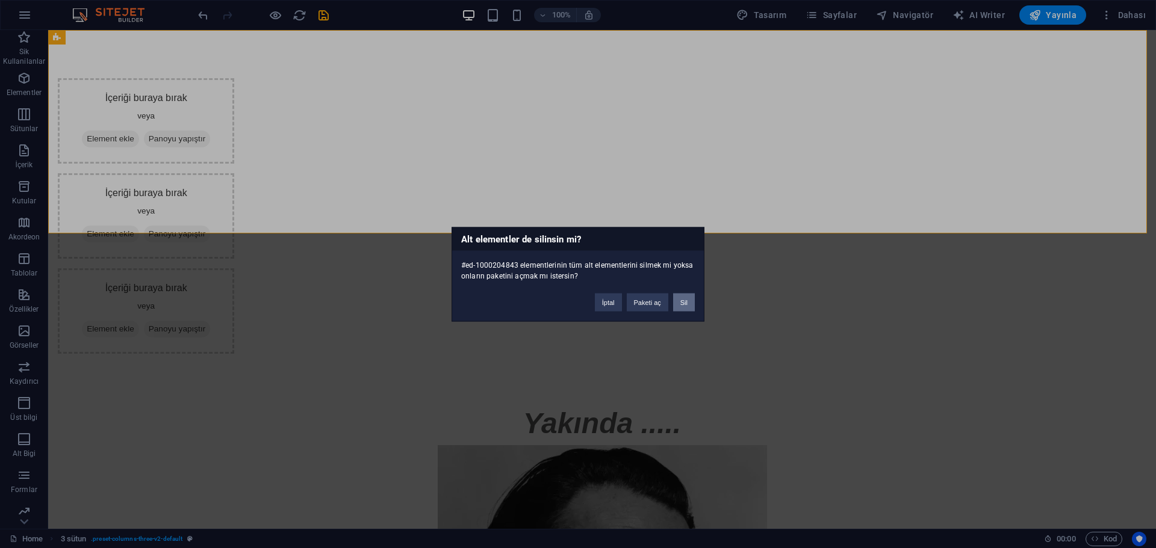
drag, startPoint x: 636, startPoint y: 272, endPoint x: 684, endPoint y: 302, distance: 56.8
click at [684, 302] on button "Sil" at bounding box center [684, 302] width 22 height 18
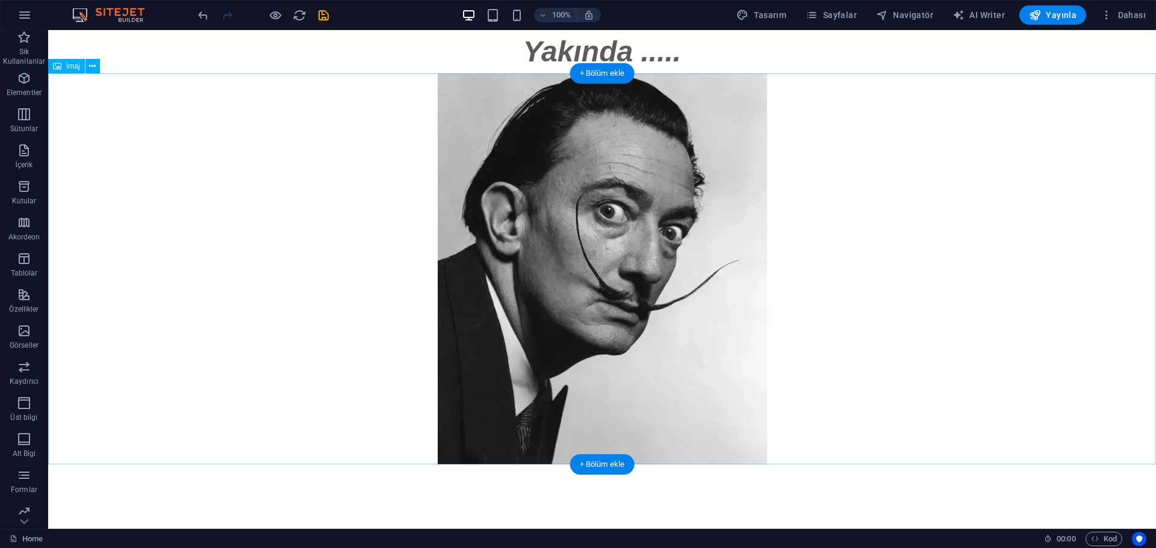
click at [285, 196] on figure at bounding box center [602, 268] width 1108 height 391
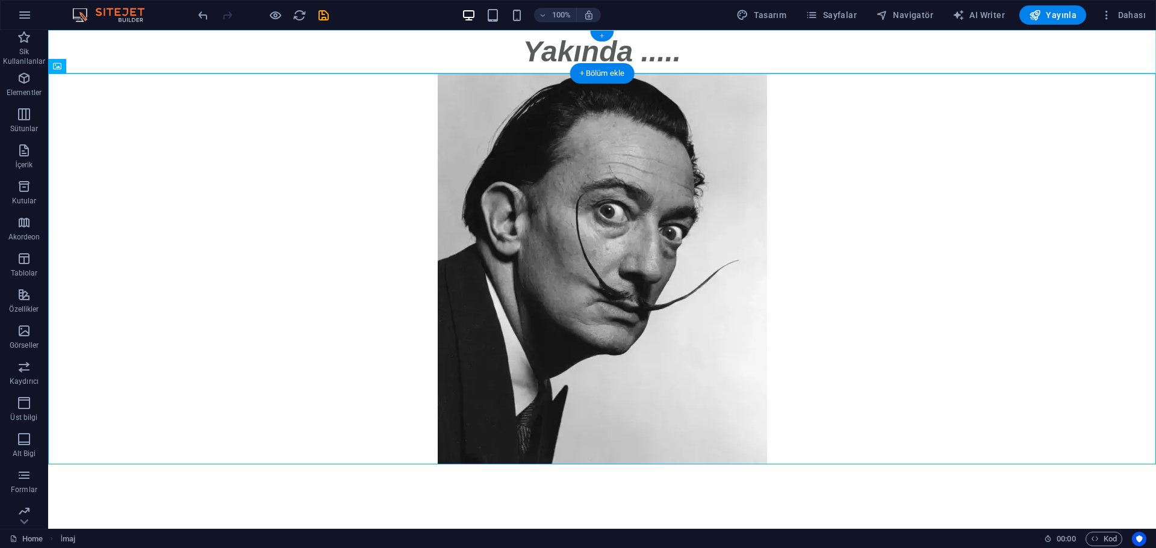
click at [603, 31] on div "+" at bounding box center [601, 36] width 23 height 11
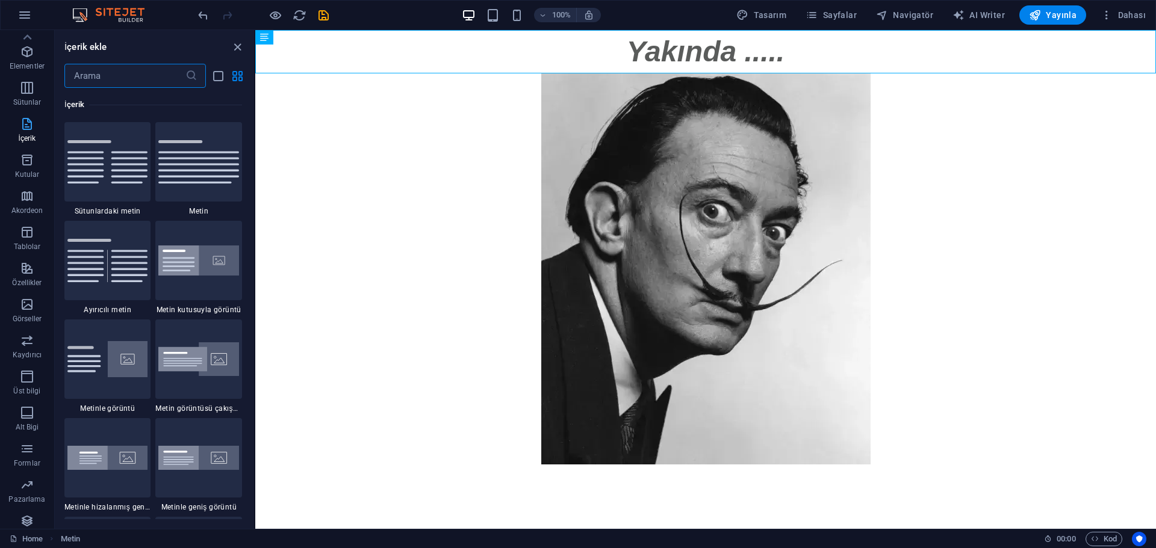
scroll to position [0, 0]
click at [23, 112] on icon "button" at bounding box center [27, 114] width 14 height 14
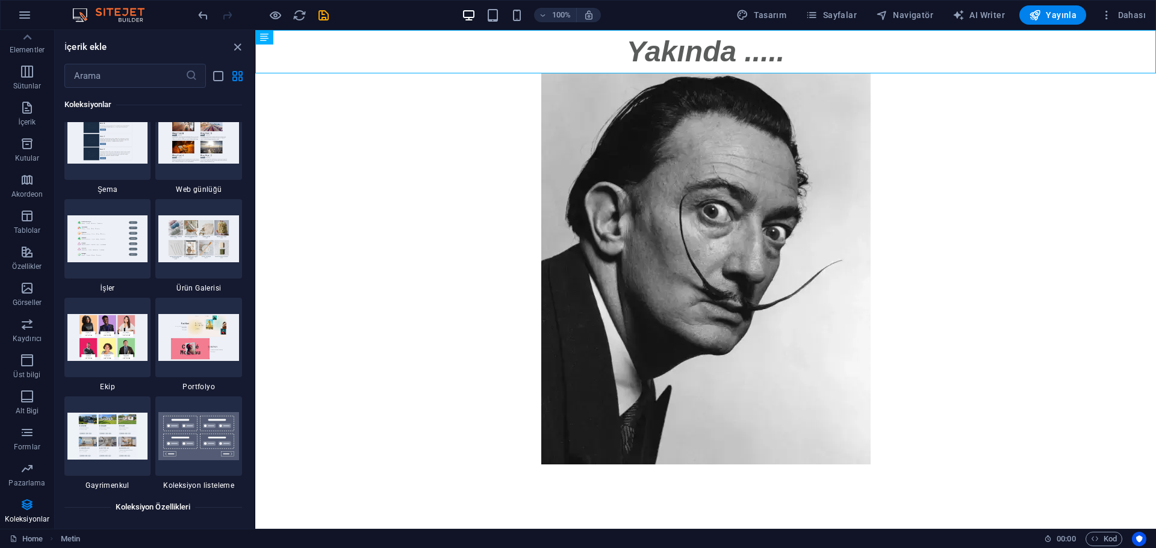
scroll to position [11412, 0]
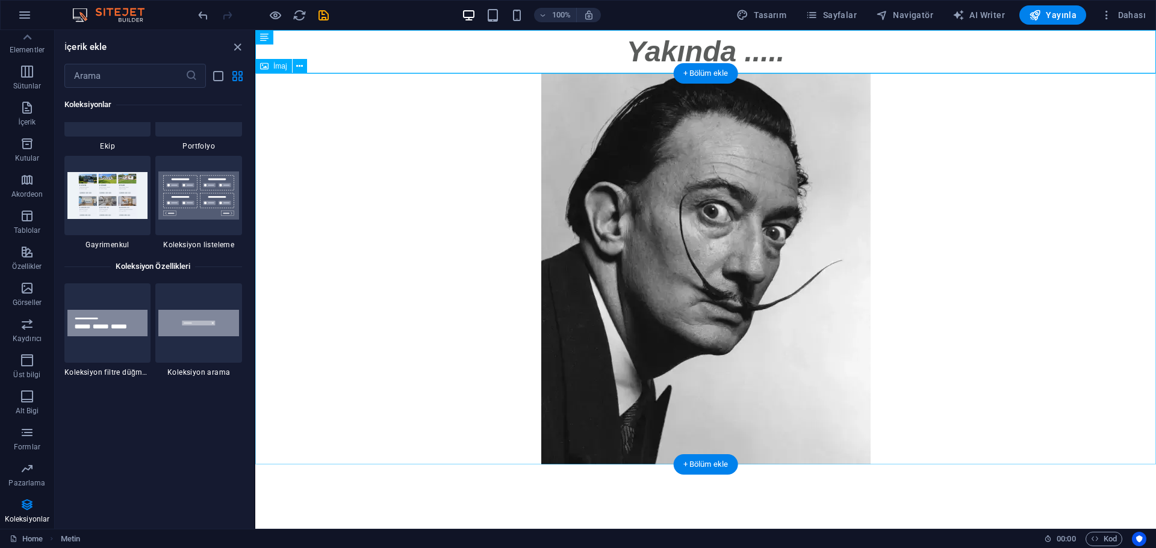
click at [322, 129] on figure at bounding box center [705, 268] width 901 height 391
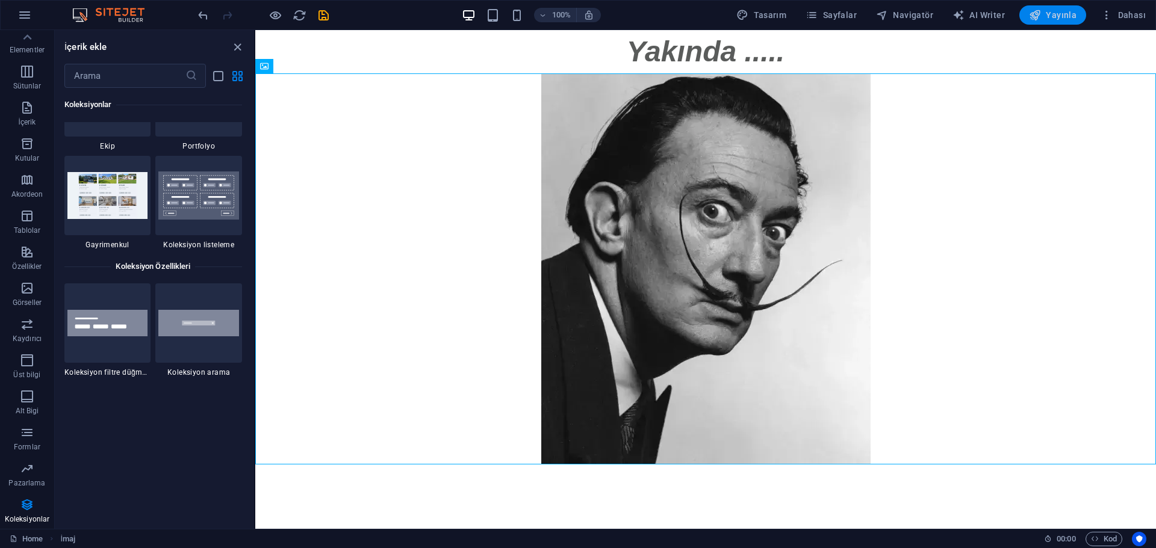
click at [1081, 19] on button "Yayınla" at bounding box center [1052, 14] width 67 height 19
